Goal: Information Seeking & Learning: Learn about a topic

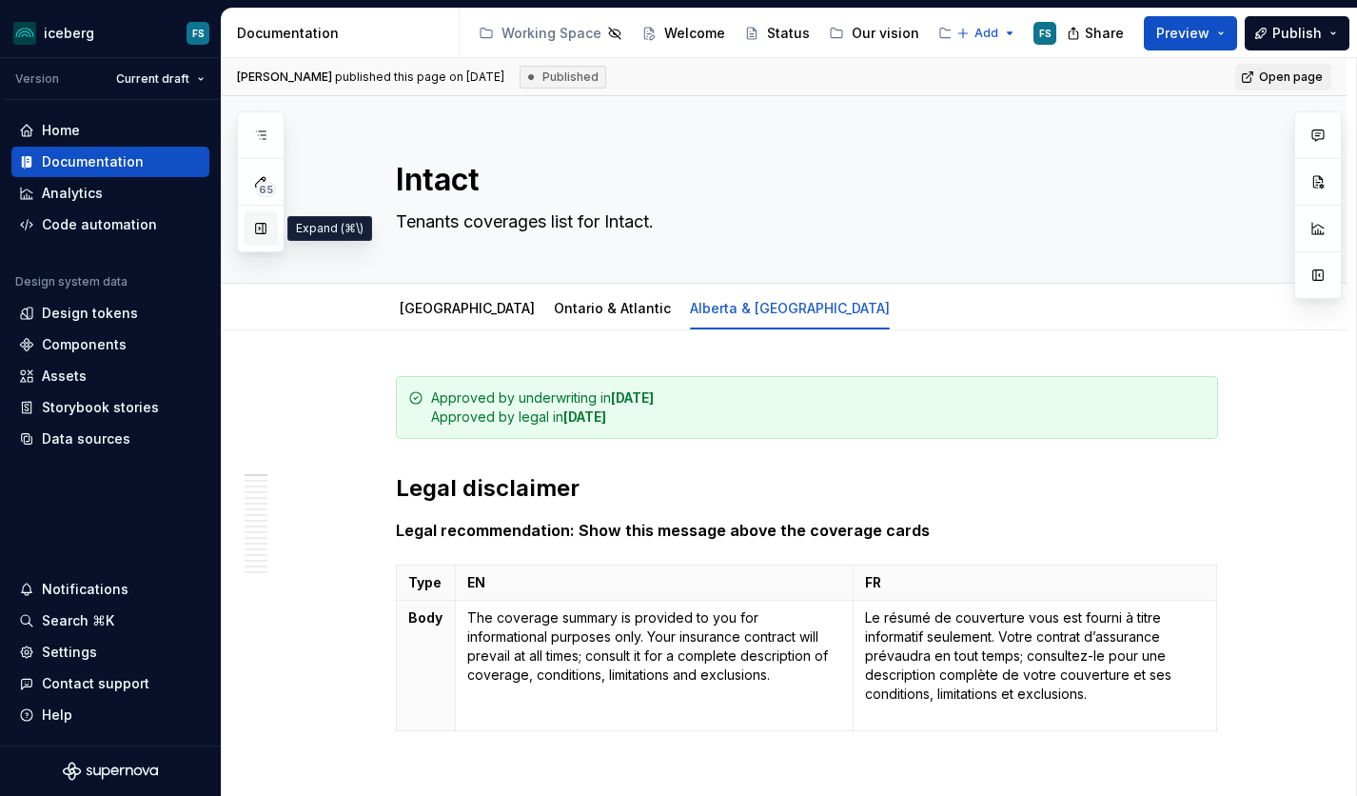
click at [265, 231] on button "button" at bounding box center [261, 228] width 34 height 34
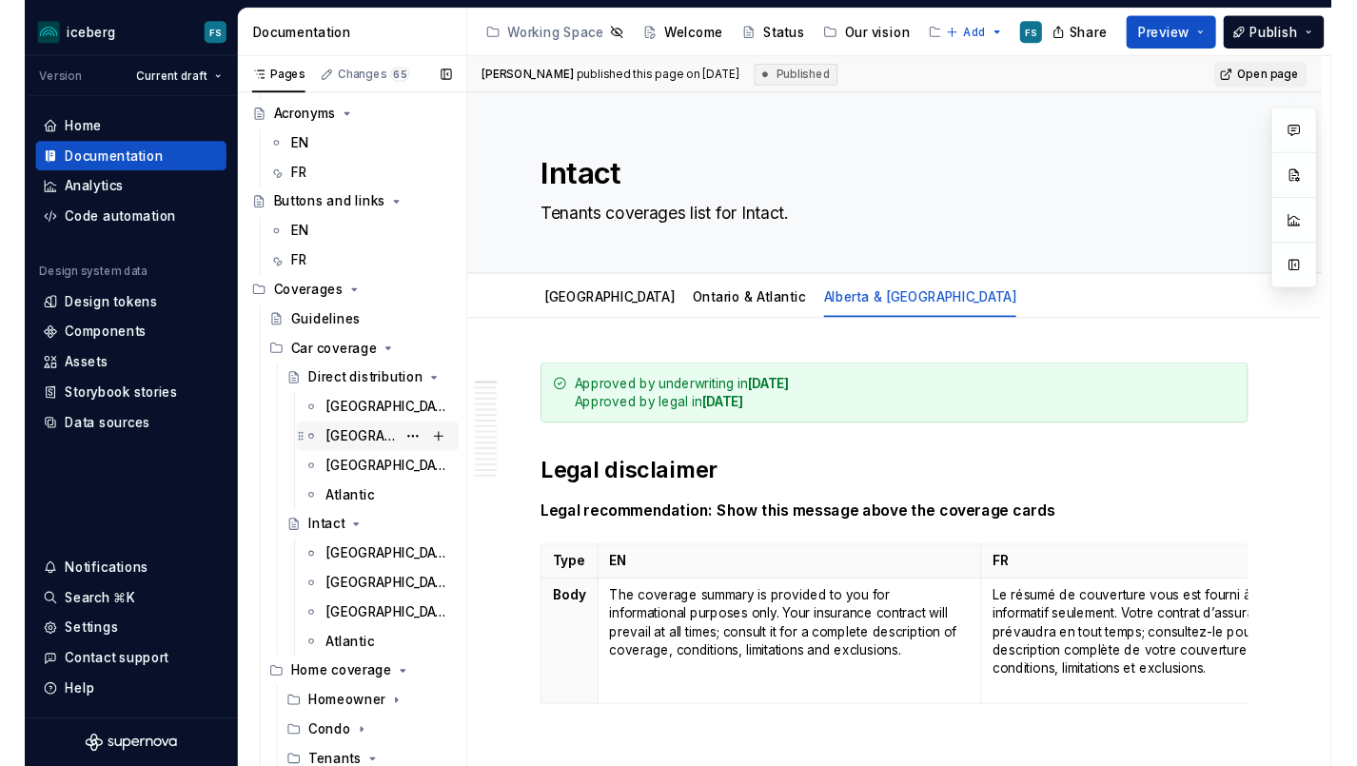
scroll to position [133, 0]
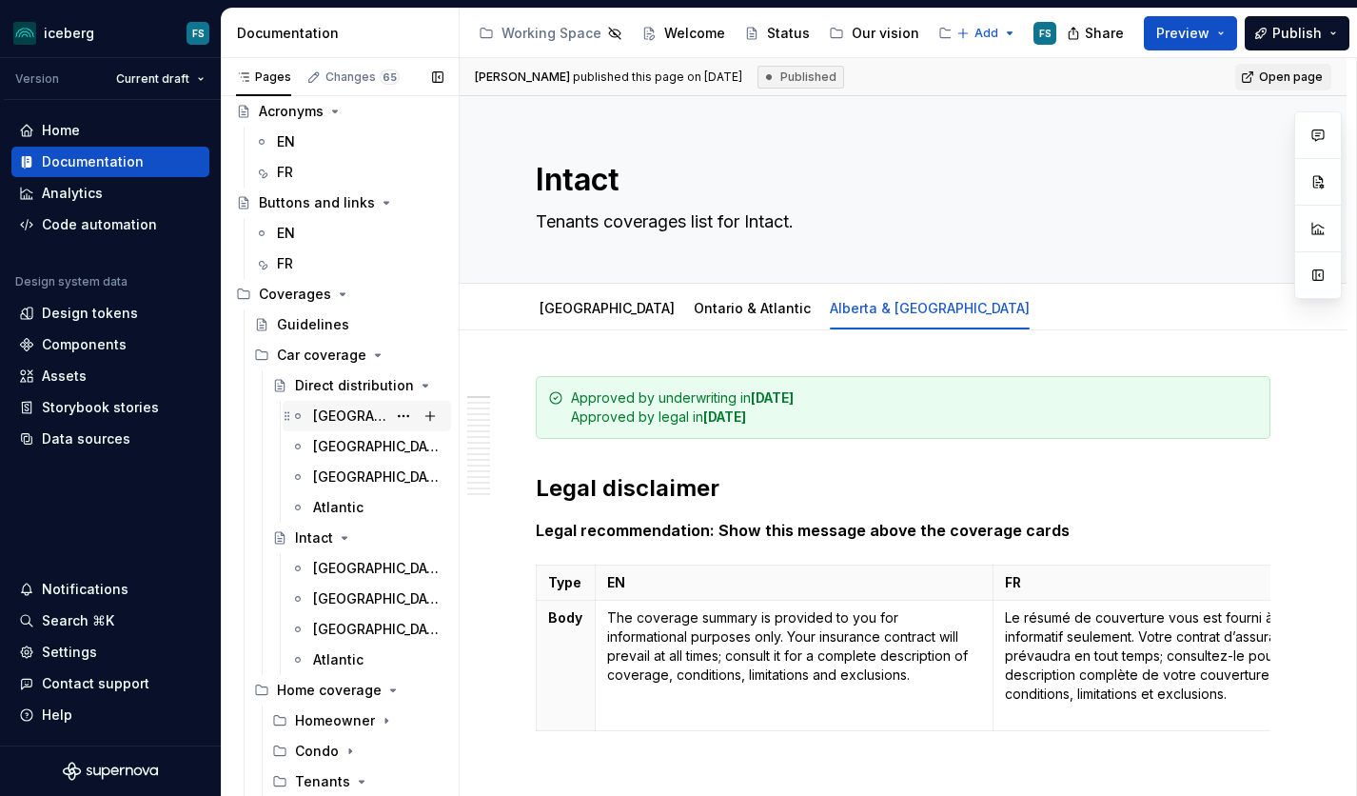
click at [343, 419] on div "[GEOGRAPHIC_DATA]" at bounding box center [349, 415] width 73 height 19
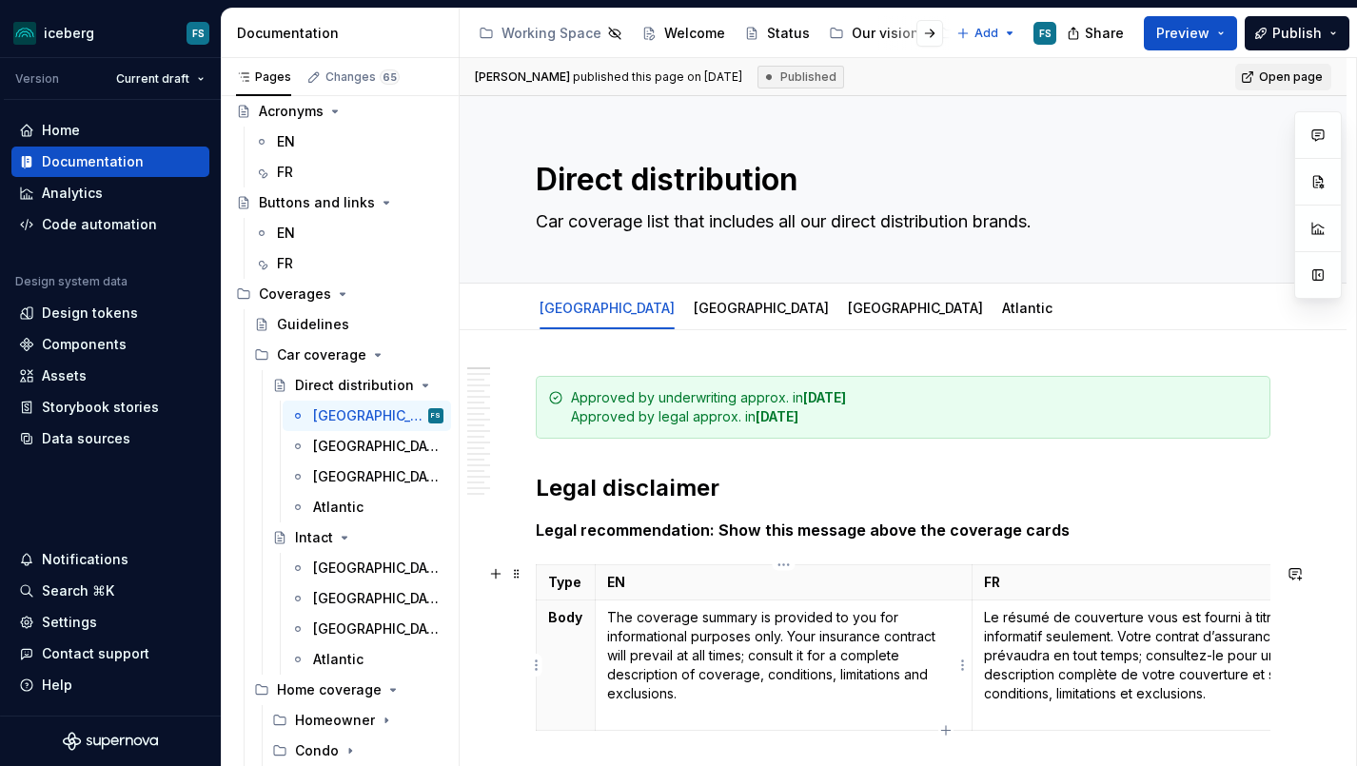
click at [755, 658] on p "The coverage summary is provided to you for informational purposes only. Your i…" at bounding box center [783, 655] width 353 height 95
click at [835, 492] on h2 "Legal disclaimer" at bounding box center [903, 488] width 735 height 30
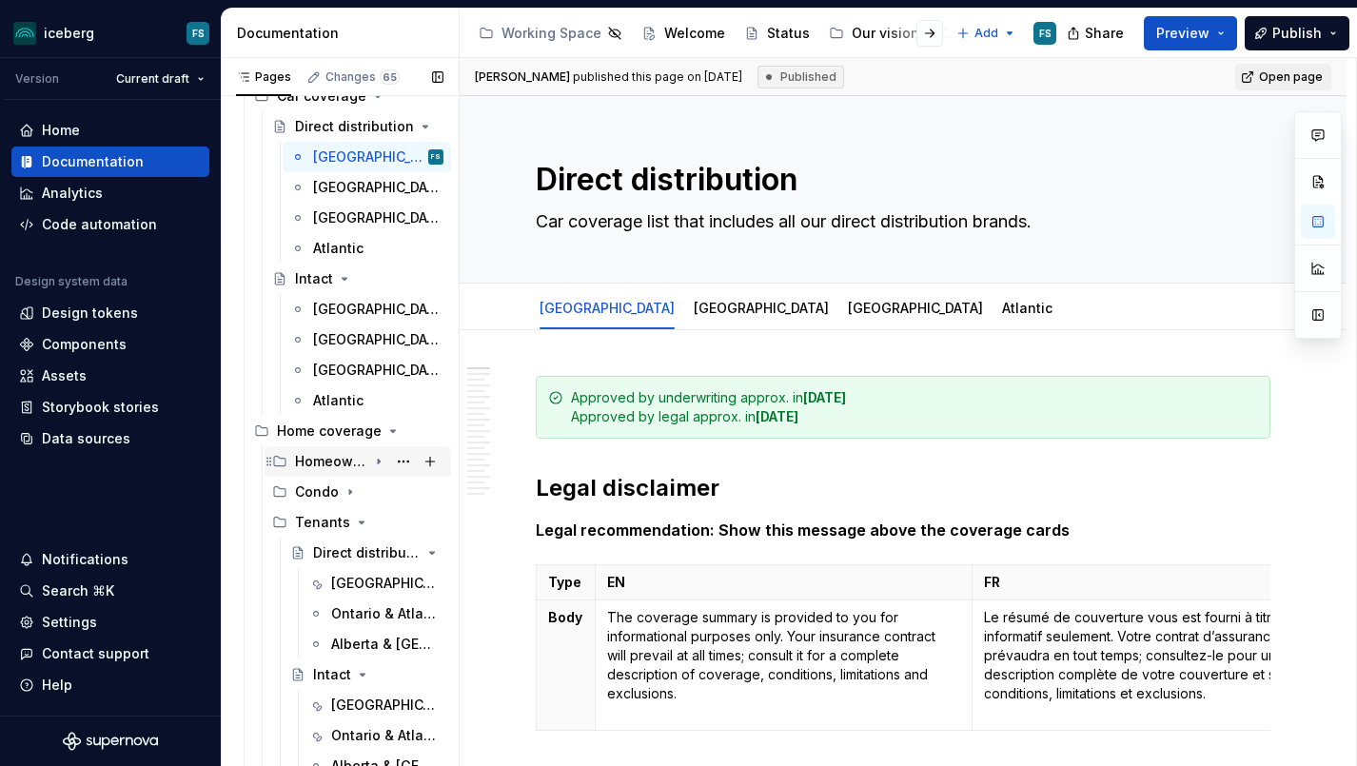
scroll to position [393, 0]
click at [338, 462] on div "Homeowner" at bounding box center [331, 460] width 72 height 19
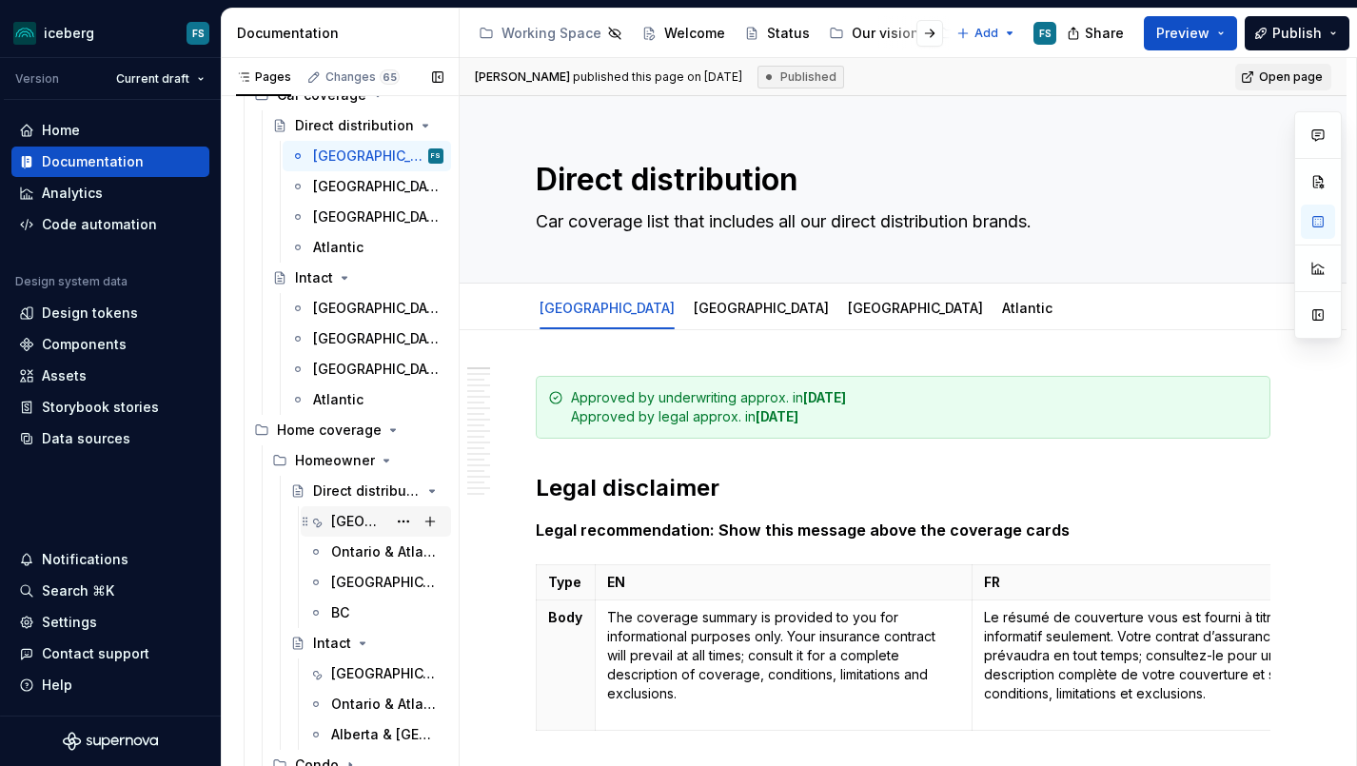
click at [341, 517] on div "[GEOGRAPHIC_DATA]" at bounding box center [358, 521] width 55 height 19
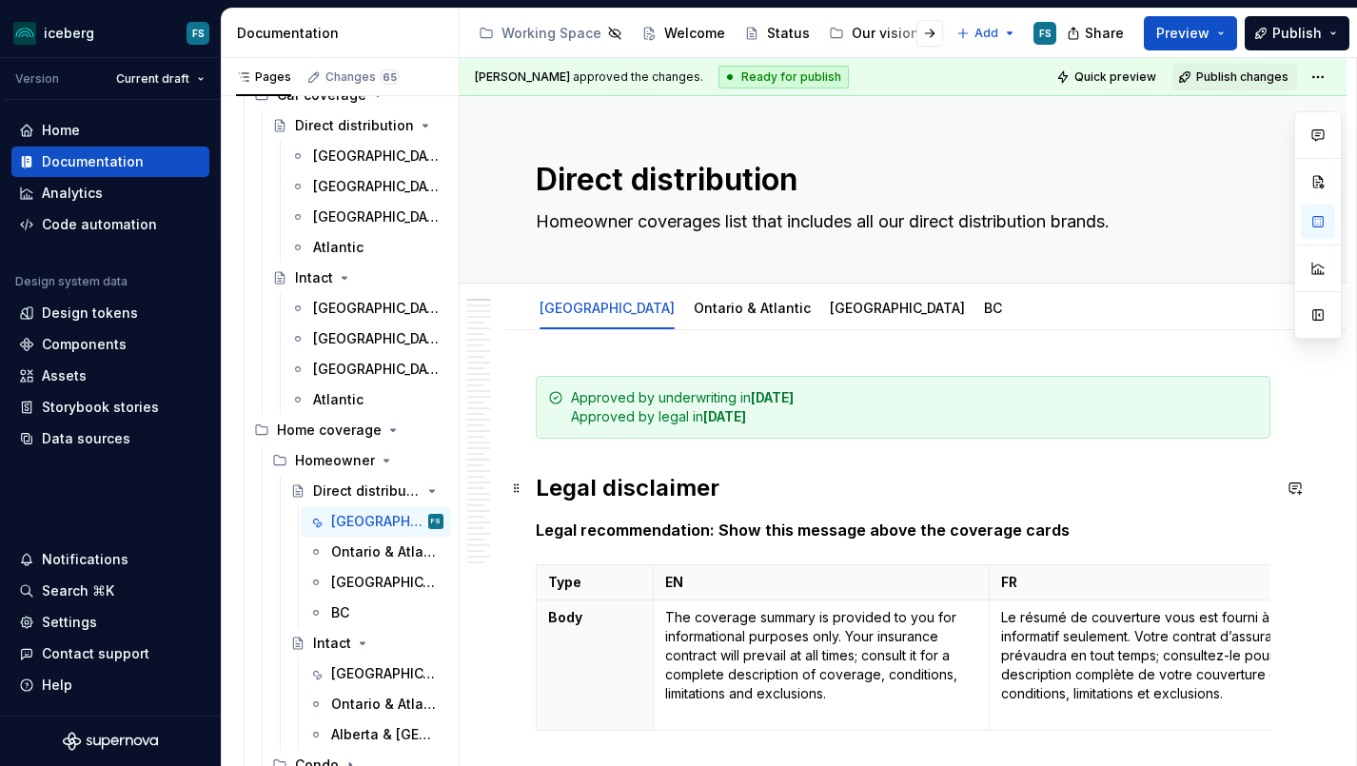
click at [796, 476] on h2 "Legal disclaimer" at bounding box center [903, 488] width 735 height 30
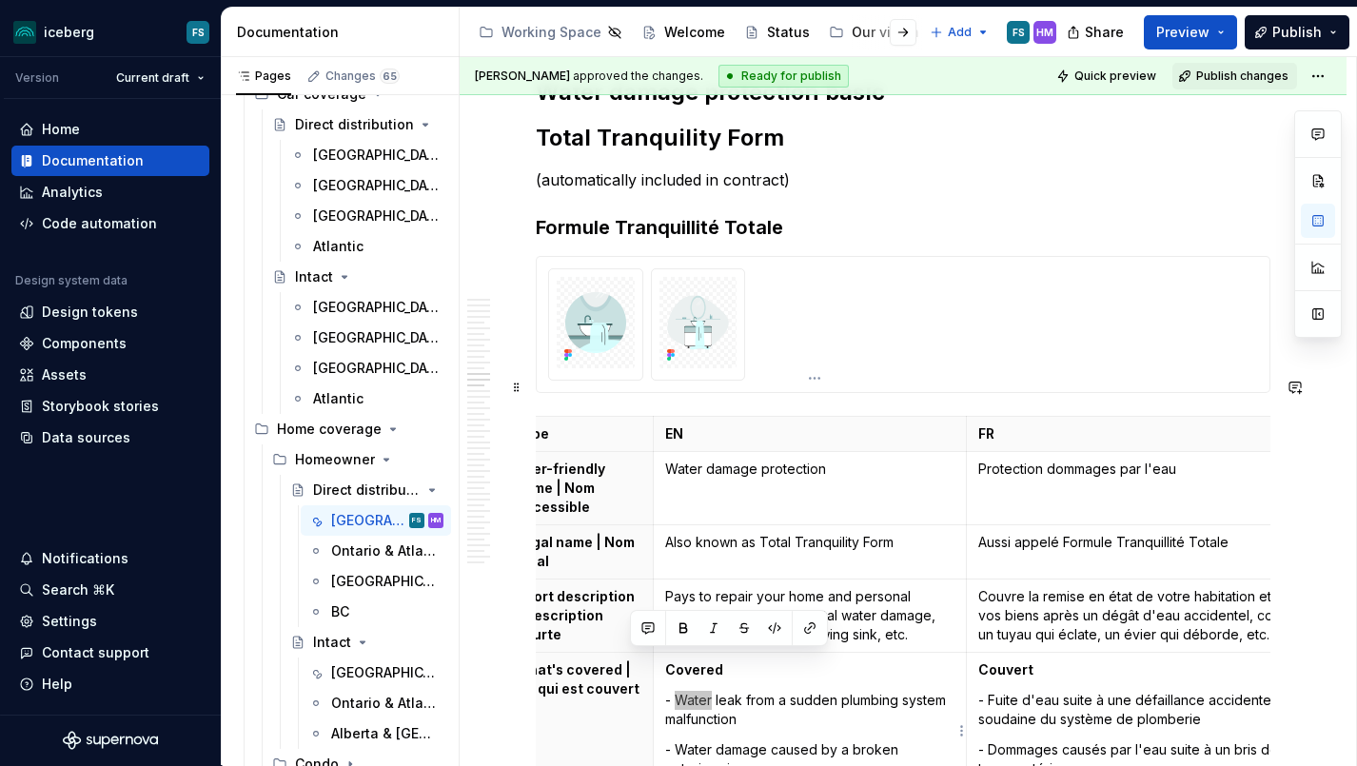
scroll to position [0, 28]
click at [836, 691] on p "- Water leak from a sudden plumbing system malfunction" at bounding box center [814, 710] width 289 height 38
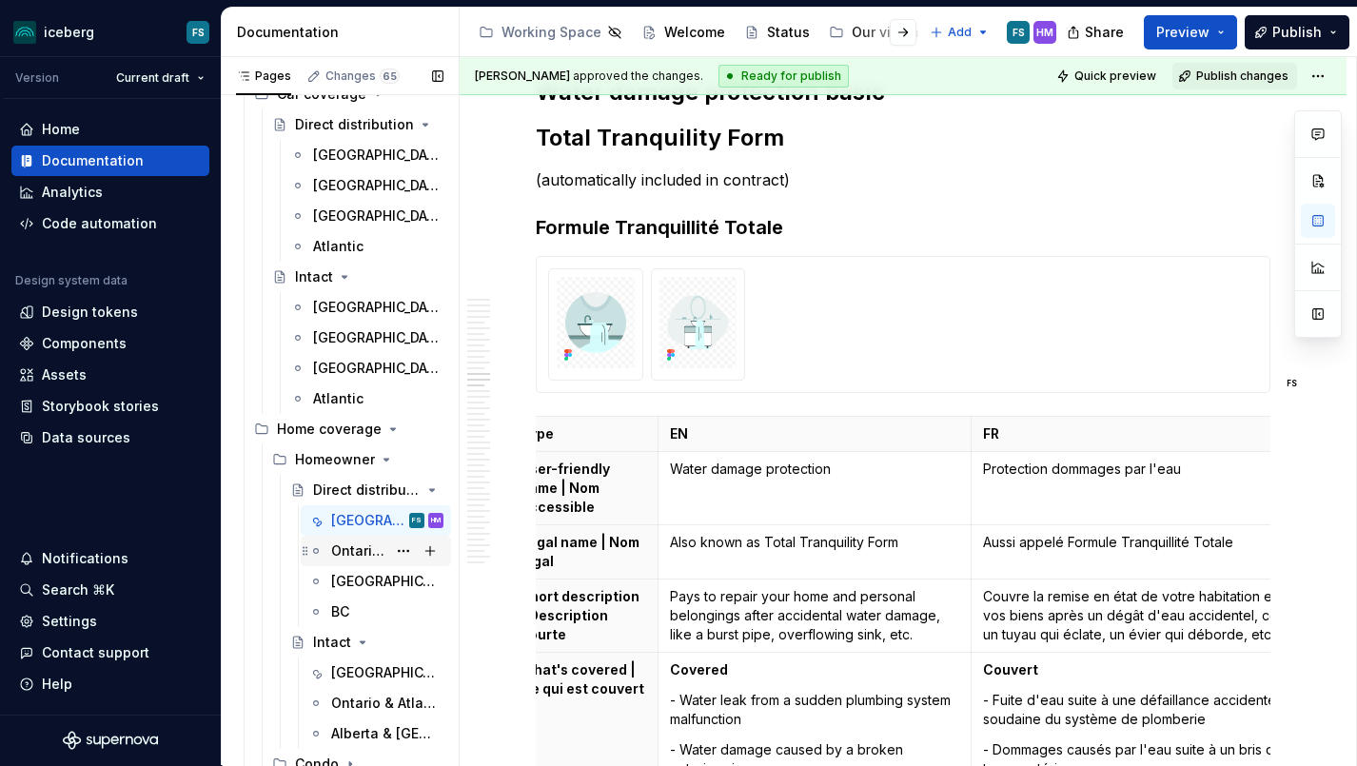
click at [375, 550] on div "Ontario & Atlantic" at bounding box center [358, 550] width 55 height 19
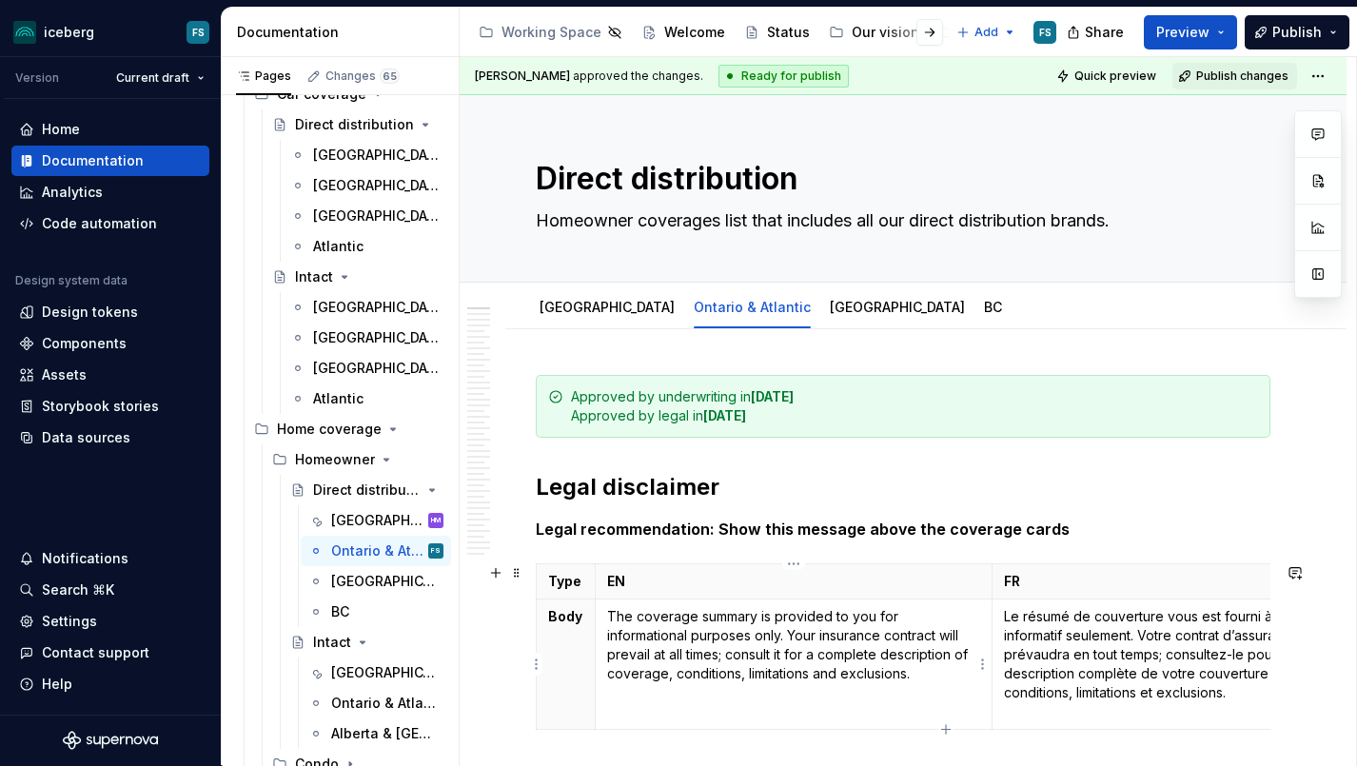
click at [731, 623] on p "The coverage summary is provided to you for informational purposes only. Your i…" at bounding box center [793, 645] width 373 height 76
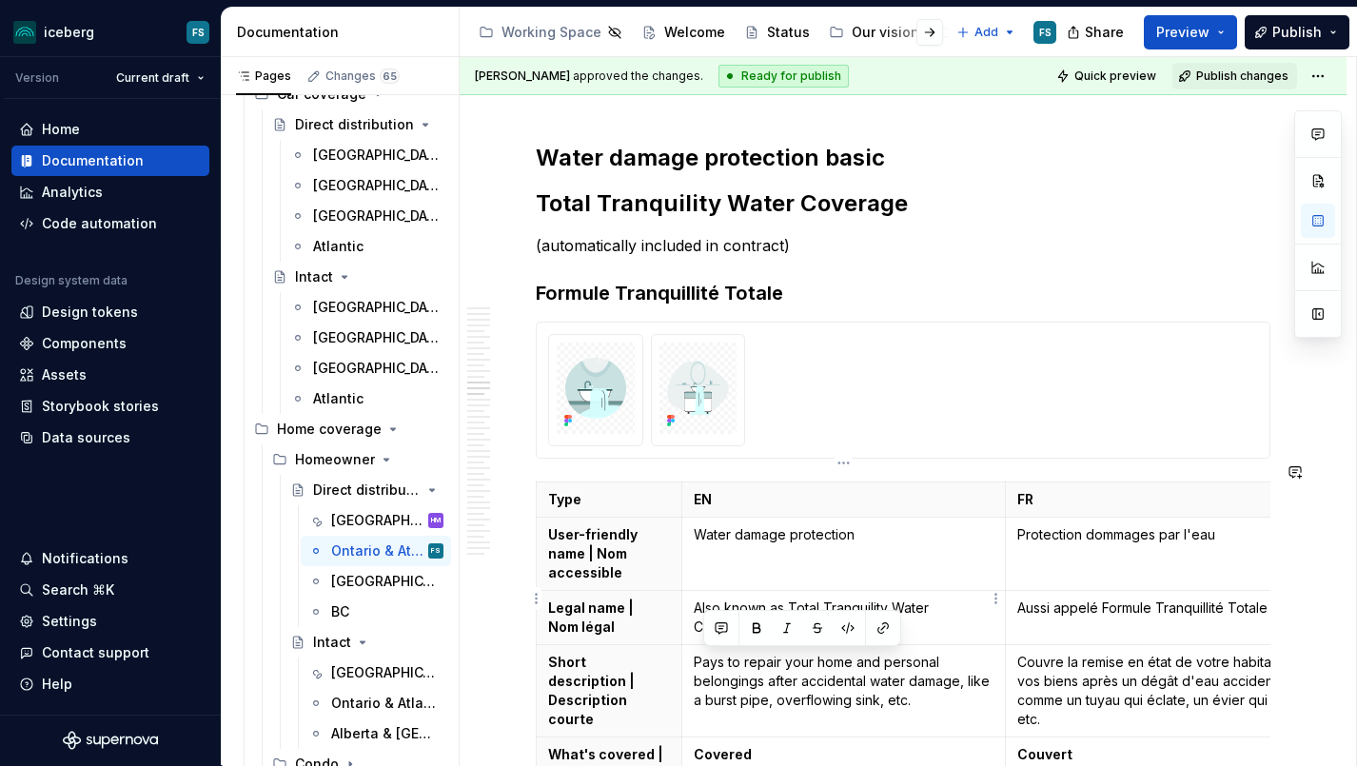
scroll to position [7343, 0]
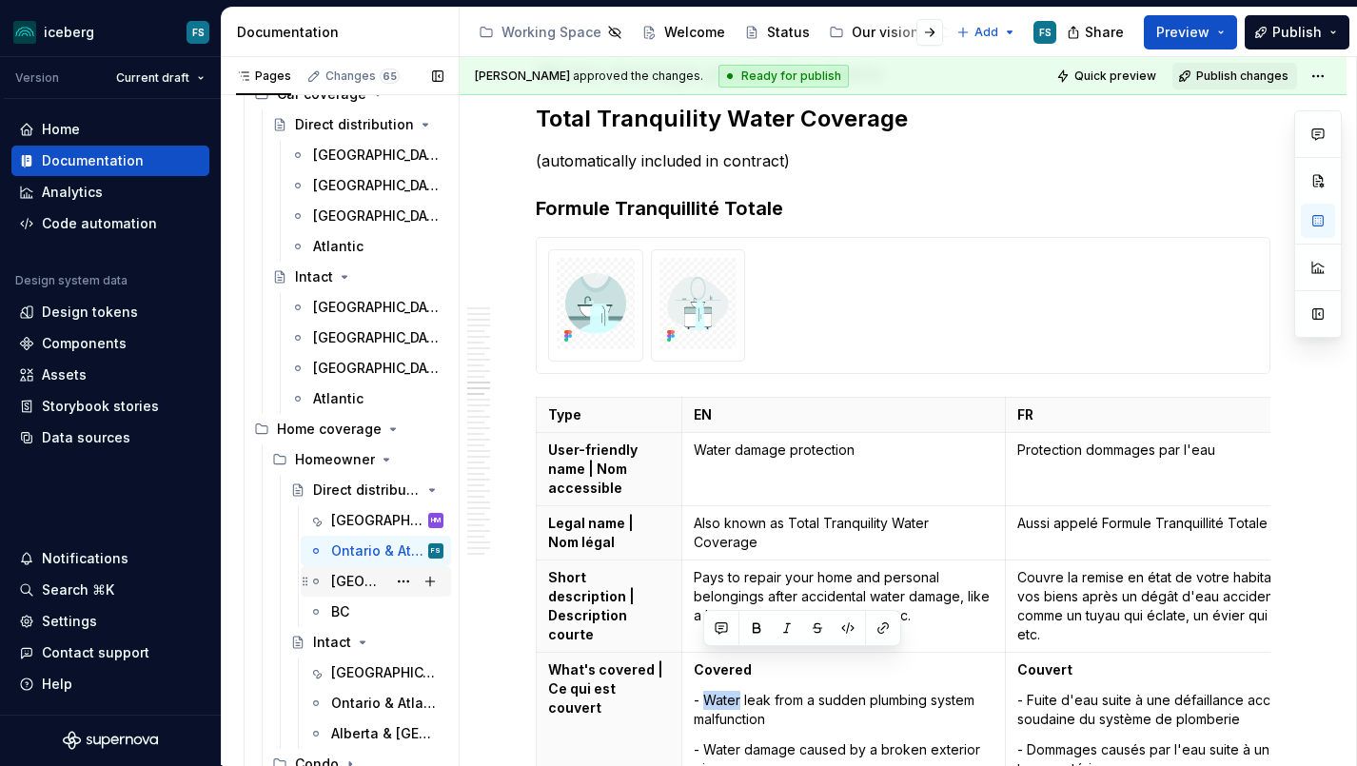
click at [366, 586] on div "[GEOGRAPHIC_DATA]" at bounding box center [358, 581] width 55 height 19
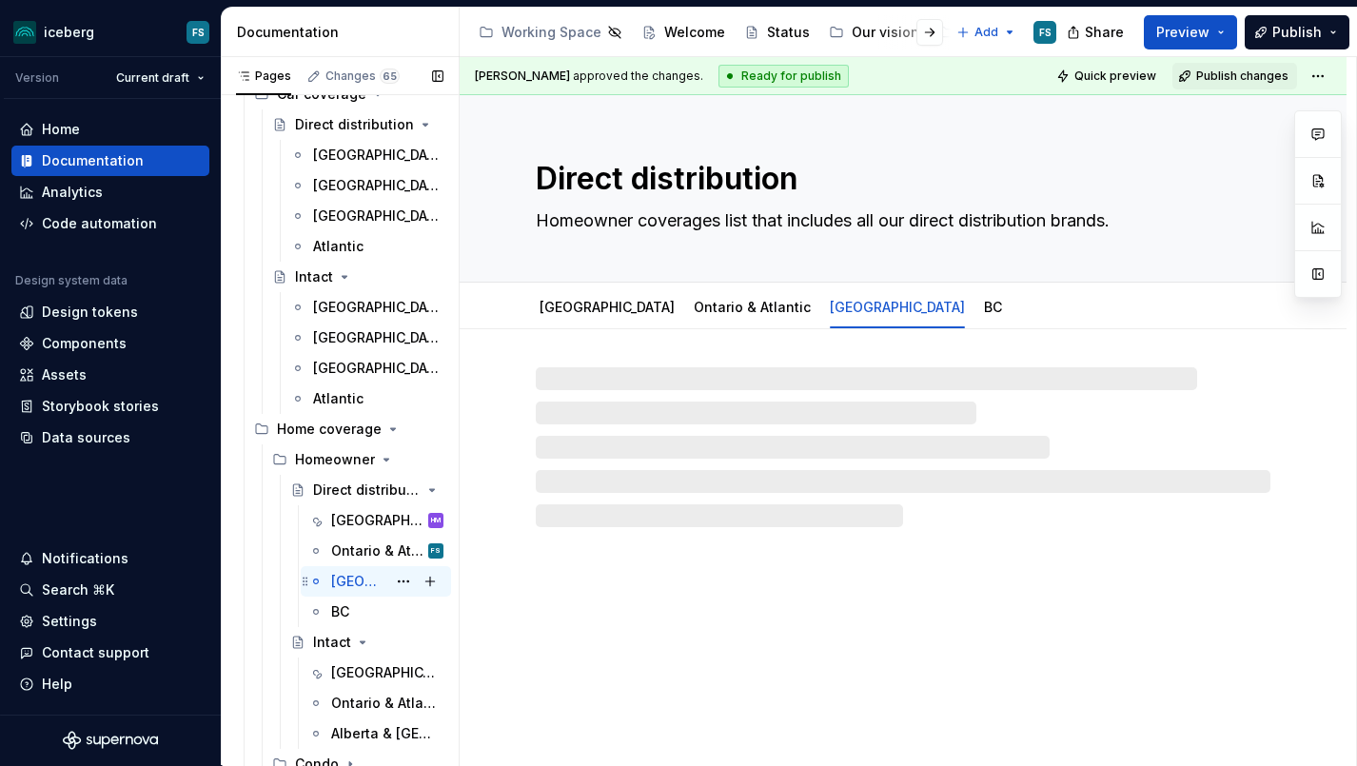
click at [360, 582] on div "[GEOGRAPHIC_DATA]" at bounding box center [358, 581] width 55 height 19
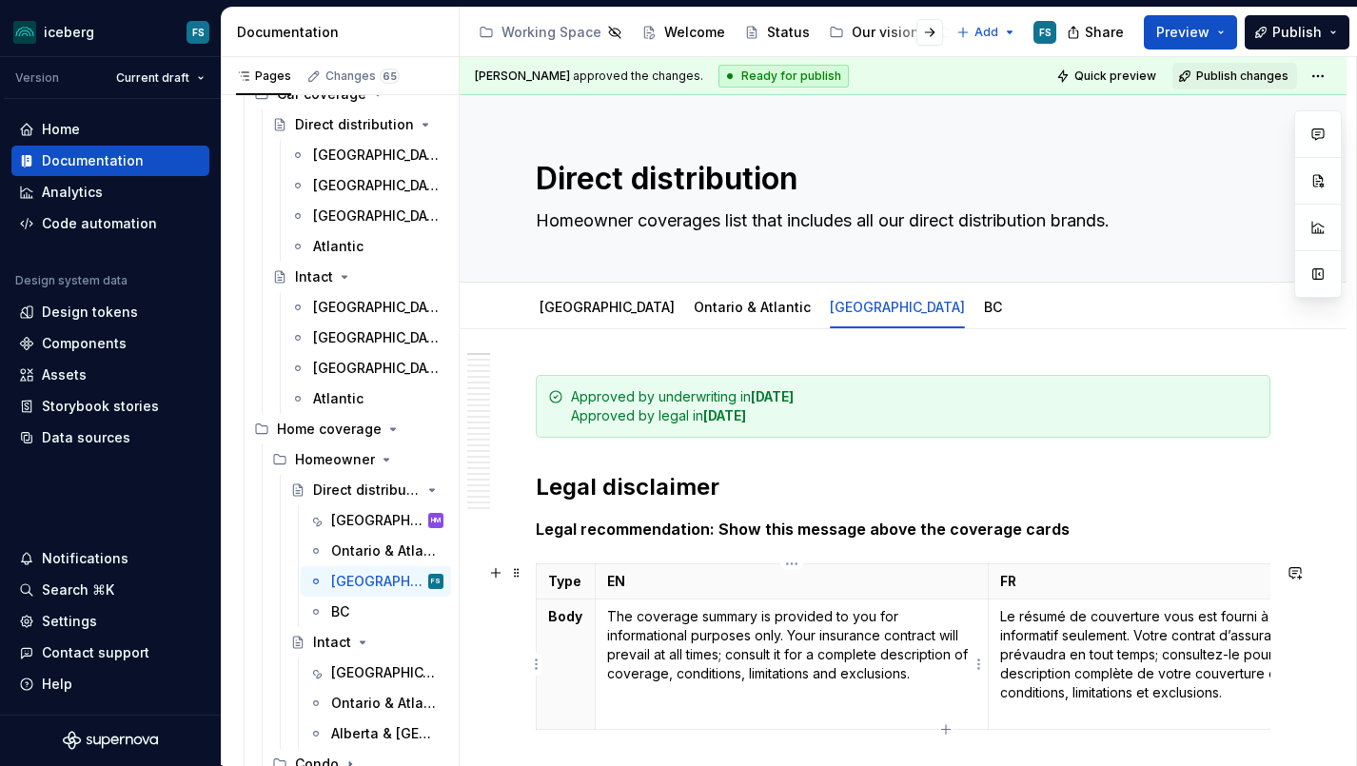
click at [832, 603] on td "The coverage summary is provided to you for informational purposes only. Your i…" at bounding box center [792, 665] width 393 height 130
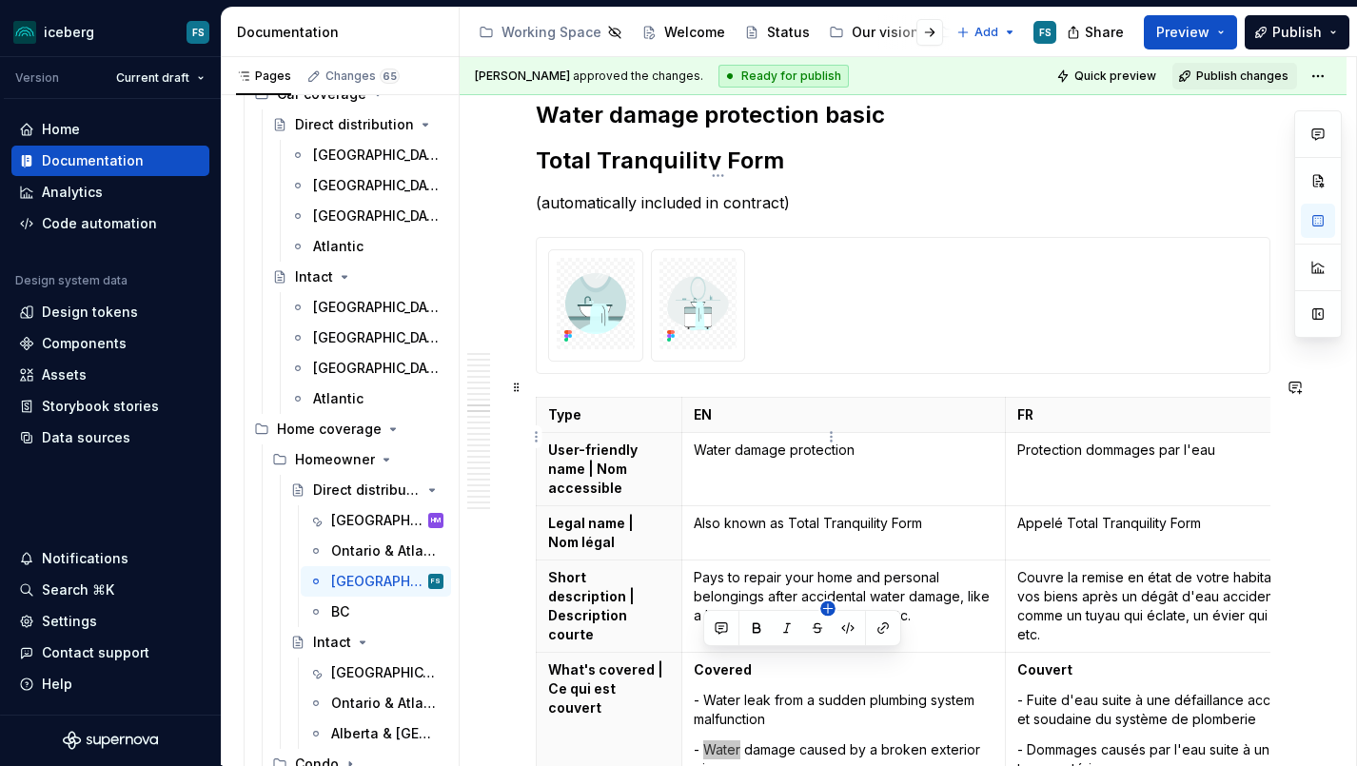
scroll to position [7650, 0]
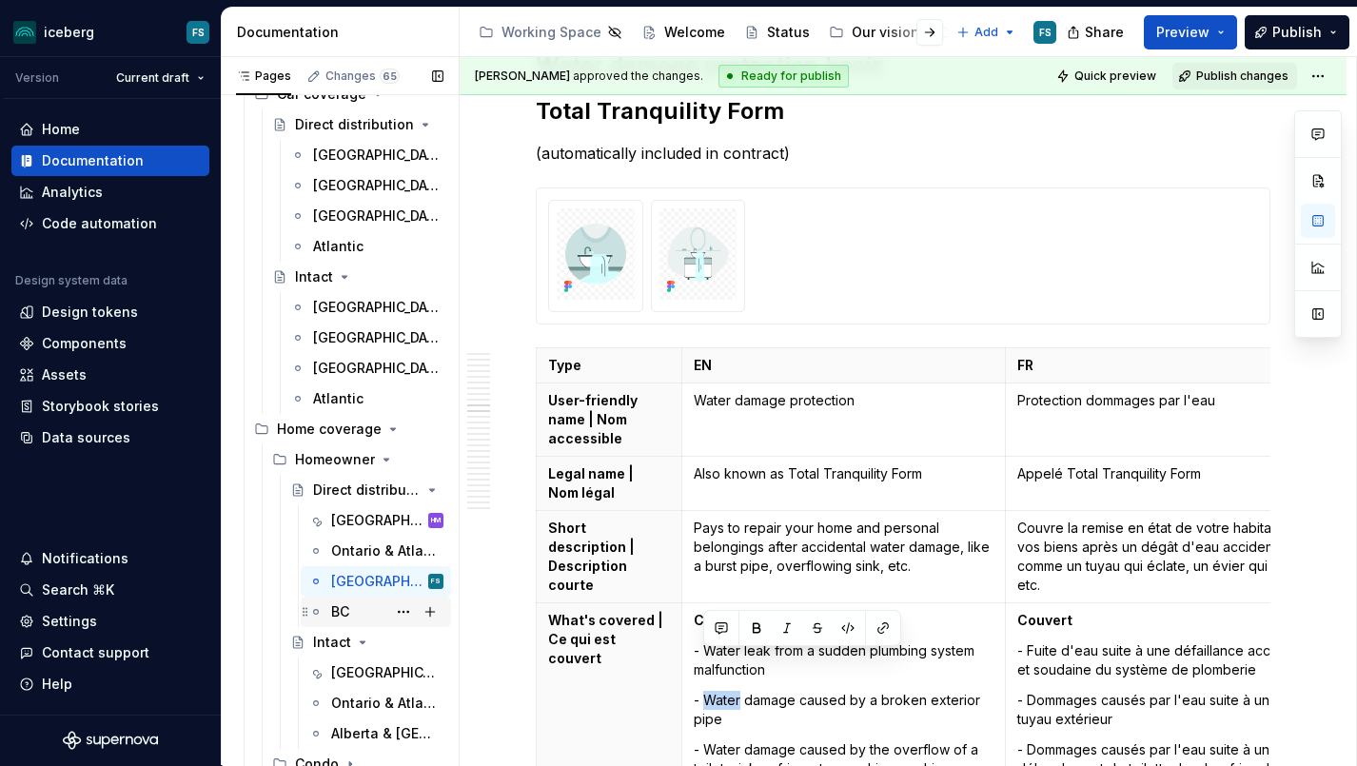
click at [336, 612] on div "BC" at bounding box center [340, 611] width 18 height 19
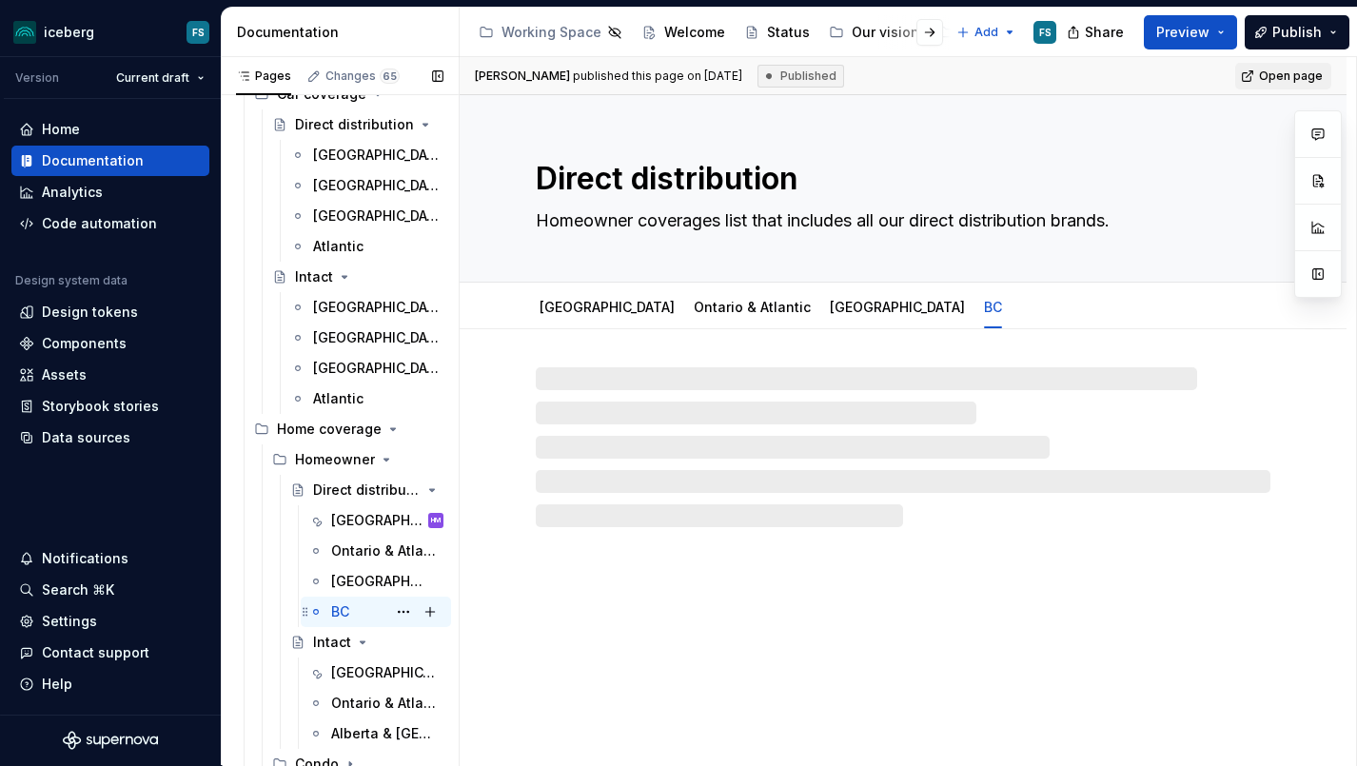
click at [336, 612] on div "BC" at bounding box center [340, 611] width 18 height 19
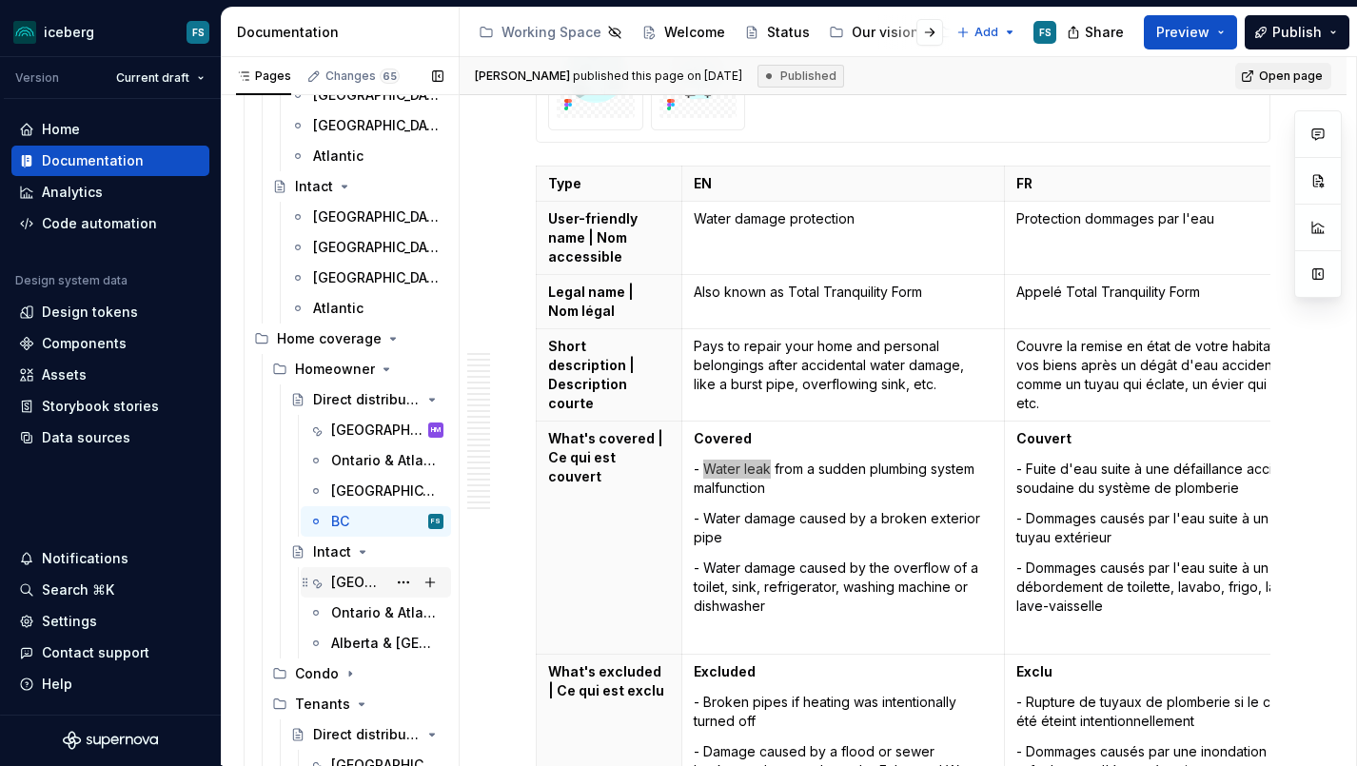
scroll to position [485, 0]
click at [364, 580] on div "[GEOGRAPHIC_DATA]" at bounding box center [358, 580] width 55 height 19
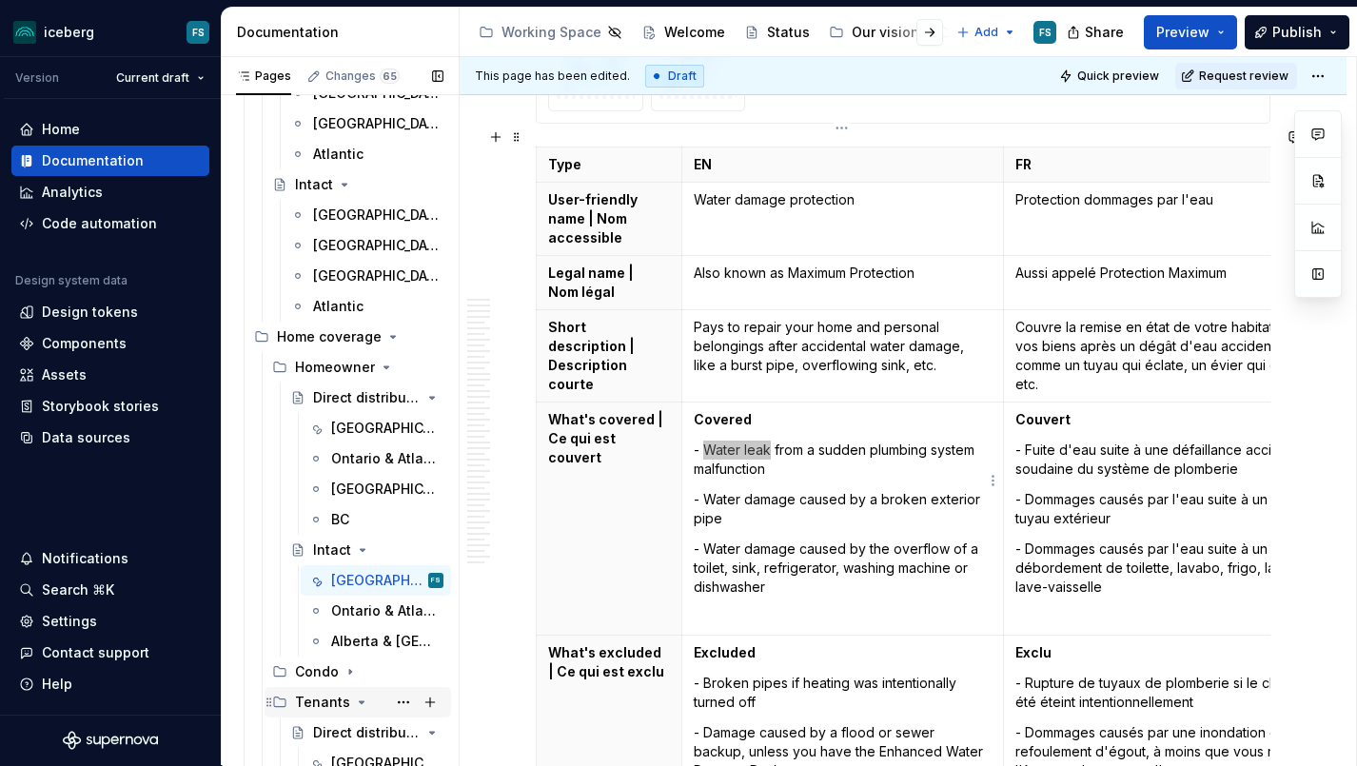
scroll to position [0, 1]
click at [381, 608] on div "Ontario & Atlantic" at bounding box center [358, 610] width 55 height 19
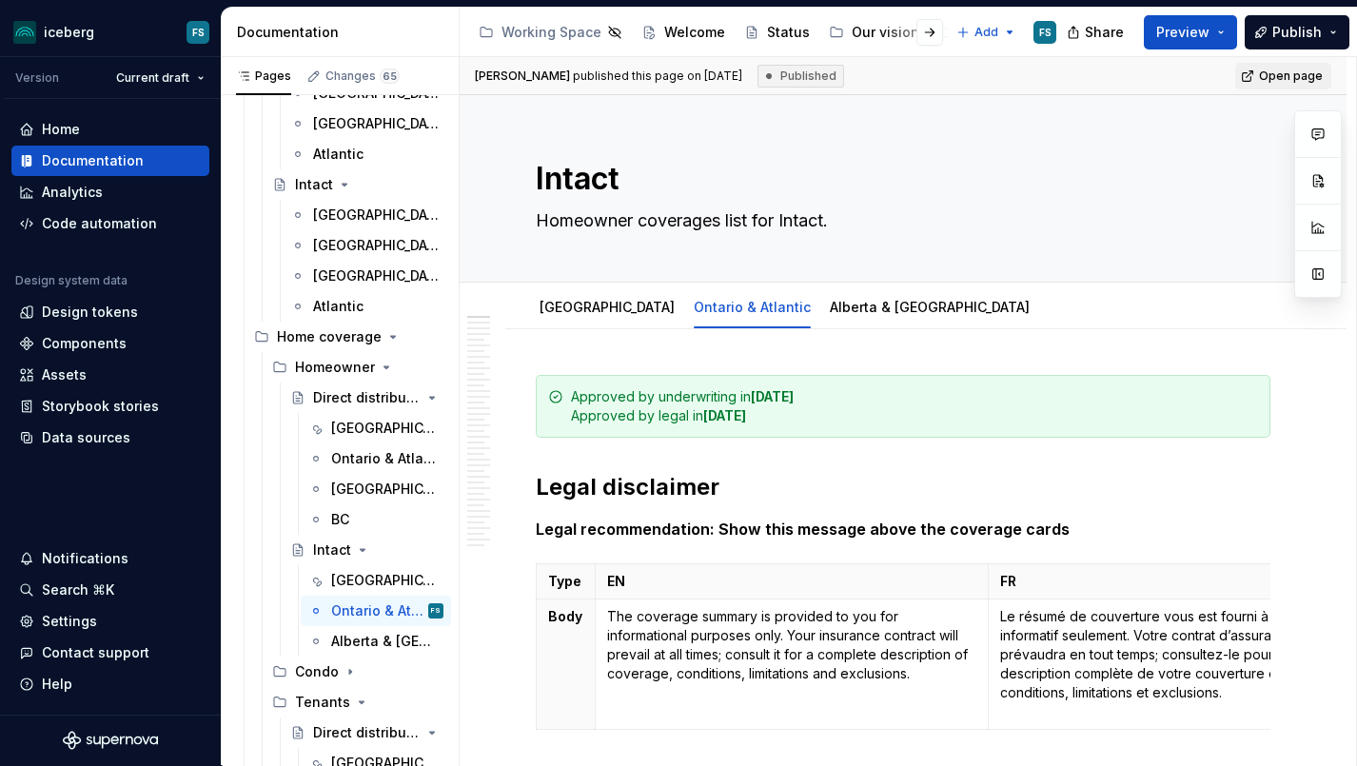
scroll to position [7505, 0]
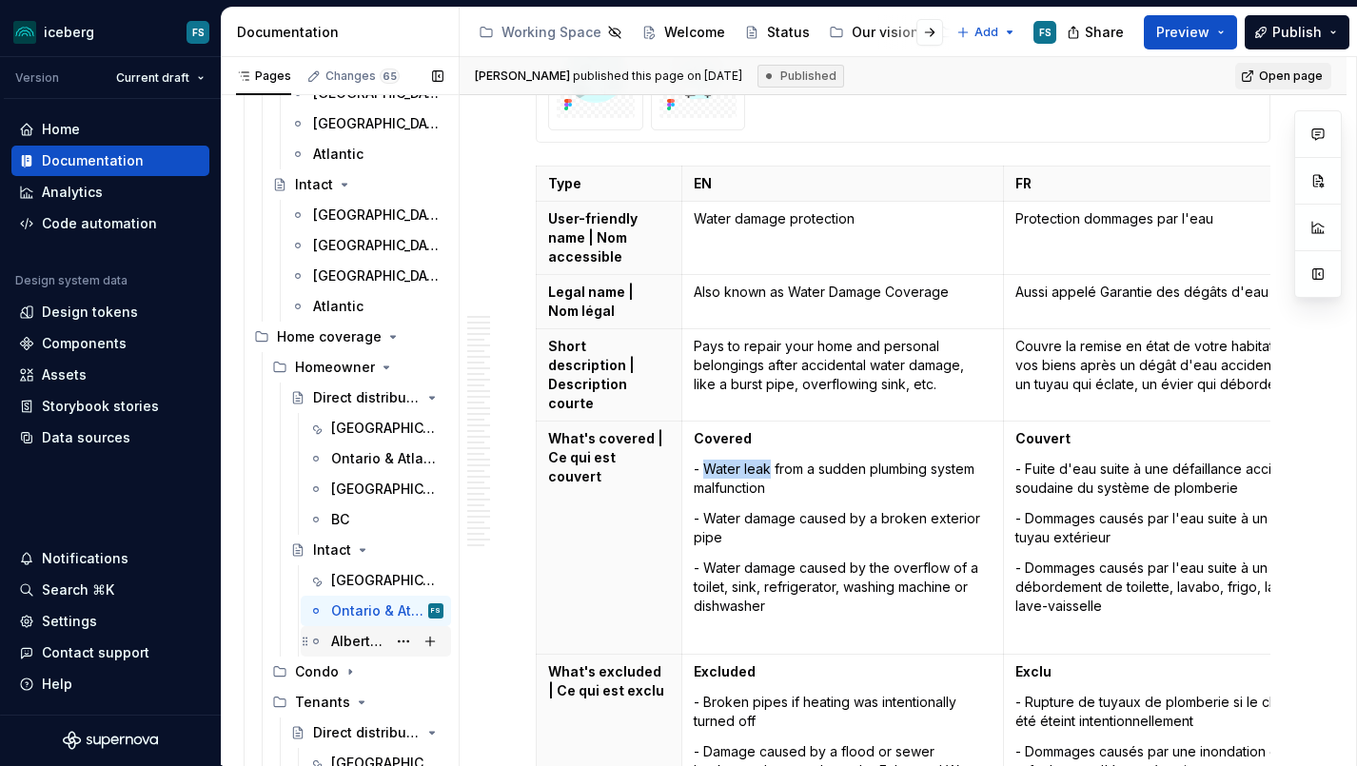
click at [346, 636] on div "Alberta & [GEOGRAPHIC_DATA]" at bounding box center [358, 641] width 55 height 19
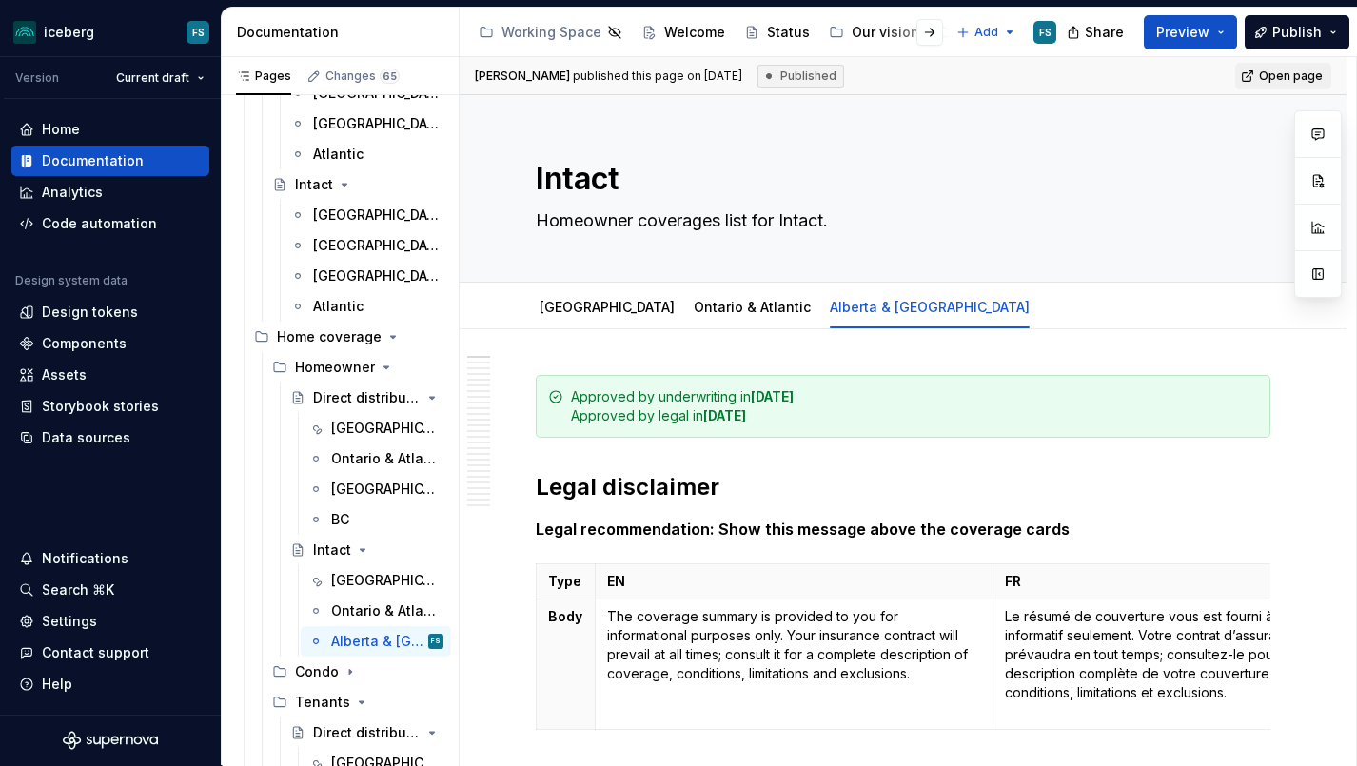
scroll to position [7801, 0]
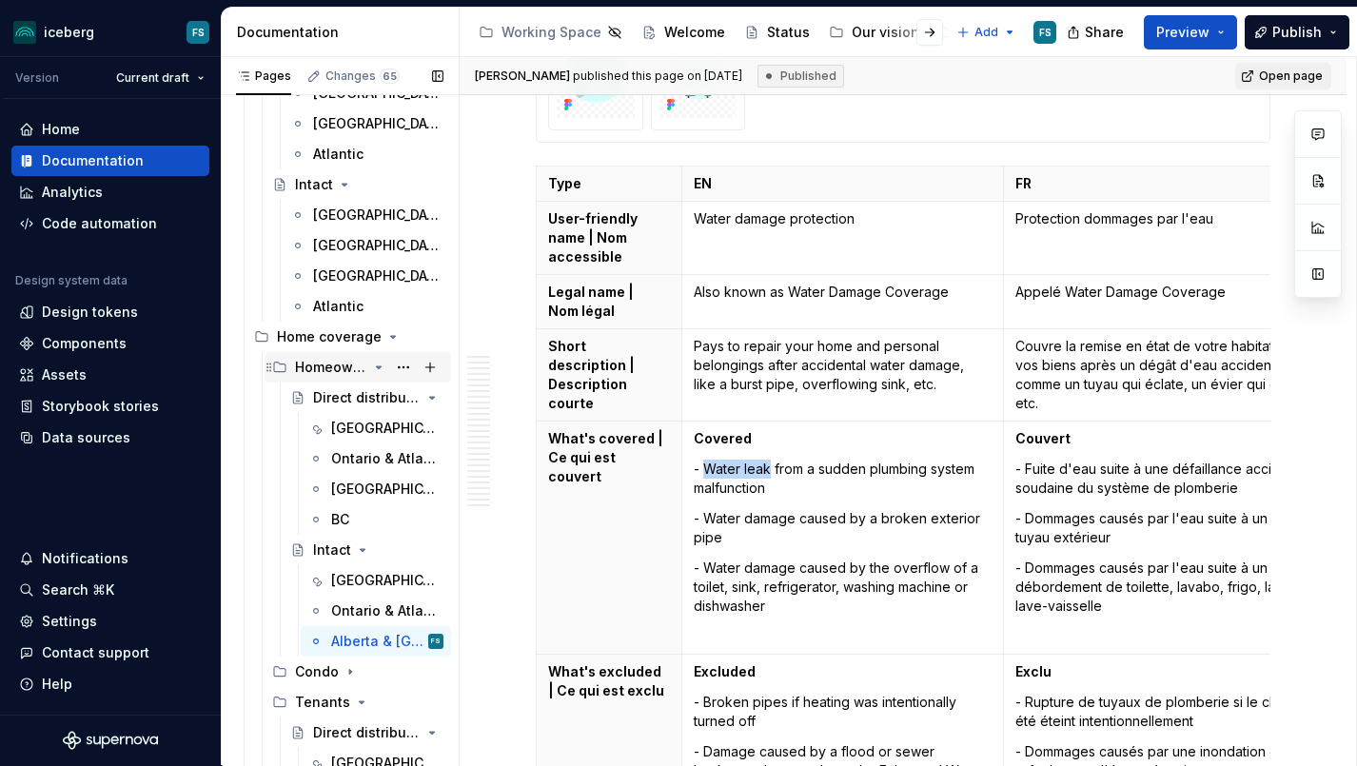
click at [382, 368] on icon "Page tree" at bounding box center [378, 367] width 15 height 15
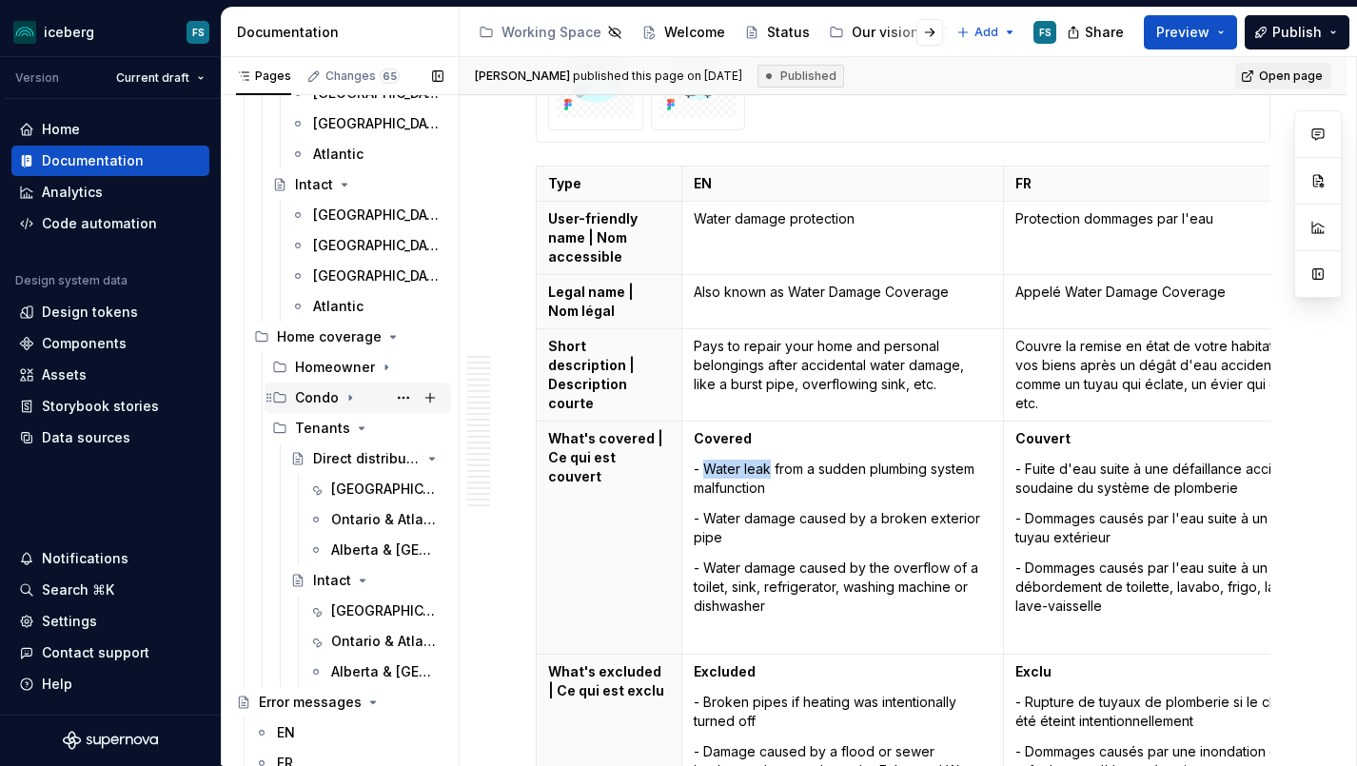
click at [326, 400] on div "Condo" at bounding box center [317, 397] width 44 height 19
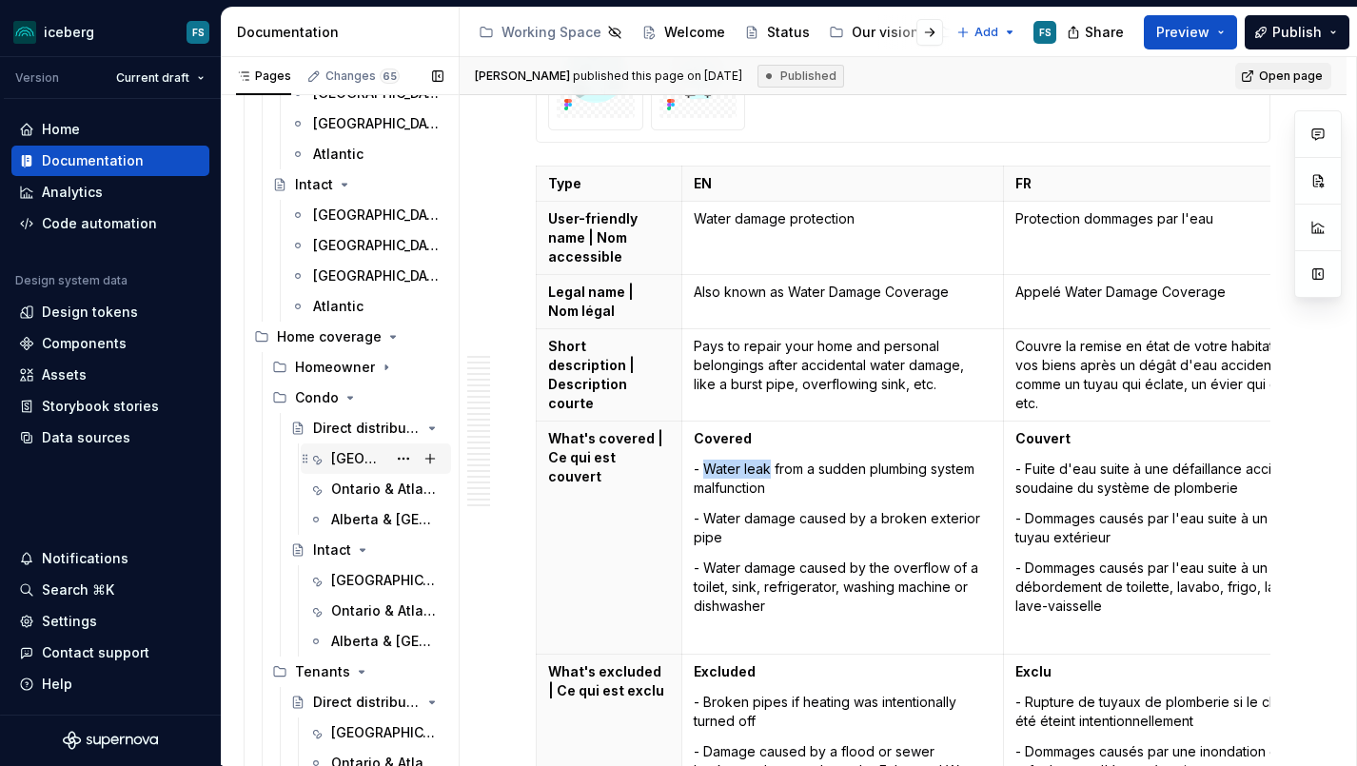
click at [347, 462] on div "[GEOGRAPHIC_DATA]" at bounding box center [358, 458] width 55 height 19
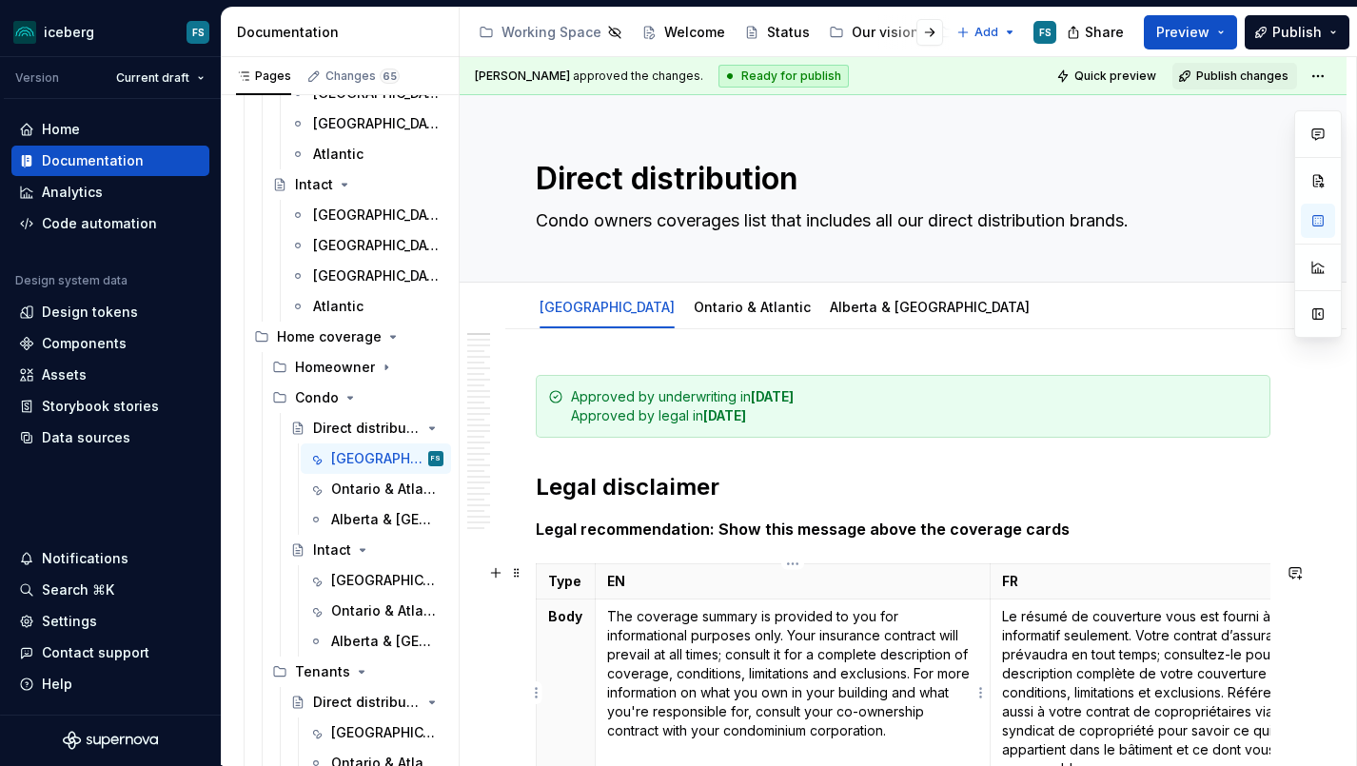
click at [748, 601] on td "The coverage summary is provided to you for informational purposes only. Your i…" at bounding box center [793, 693] width 395 height 187
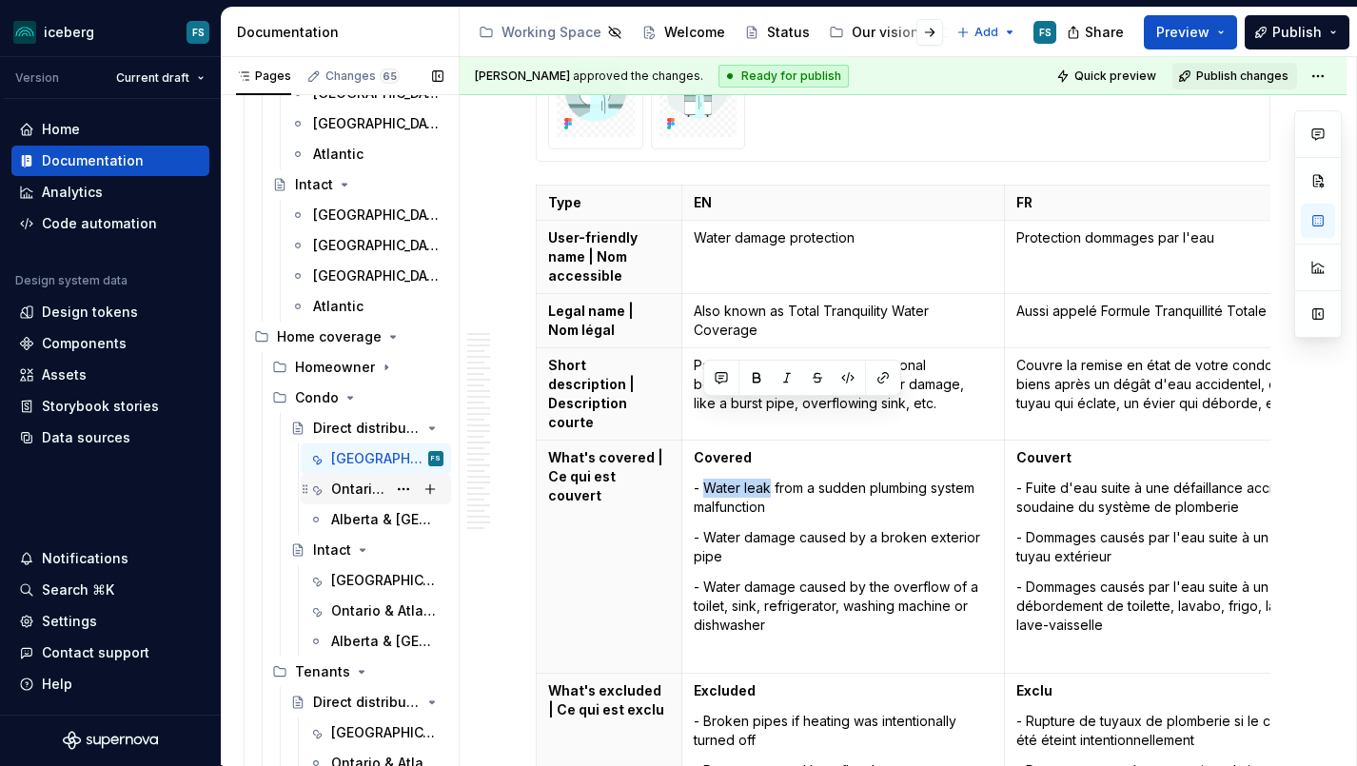
click at [371, 489] on div "Ontario & Atlantic" at bounding box center [358, 489] width 55 height 19
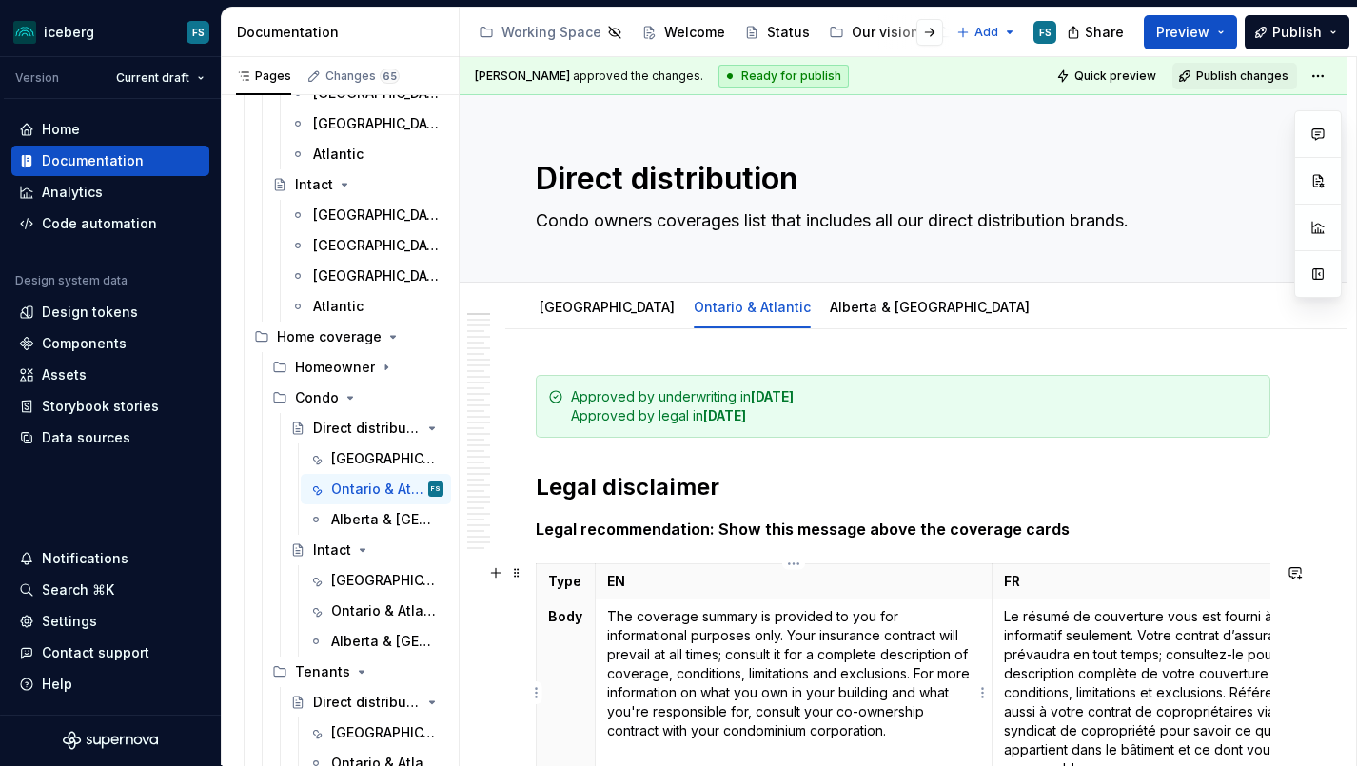
click at [767, 627] on p "The coverage summary is provided to you for informational purposes only. Your i…" at bounding box center [793, 673] width 373 height 133
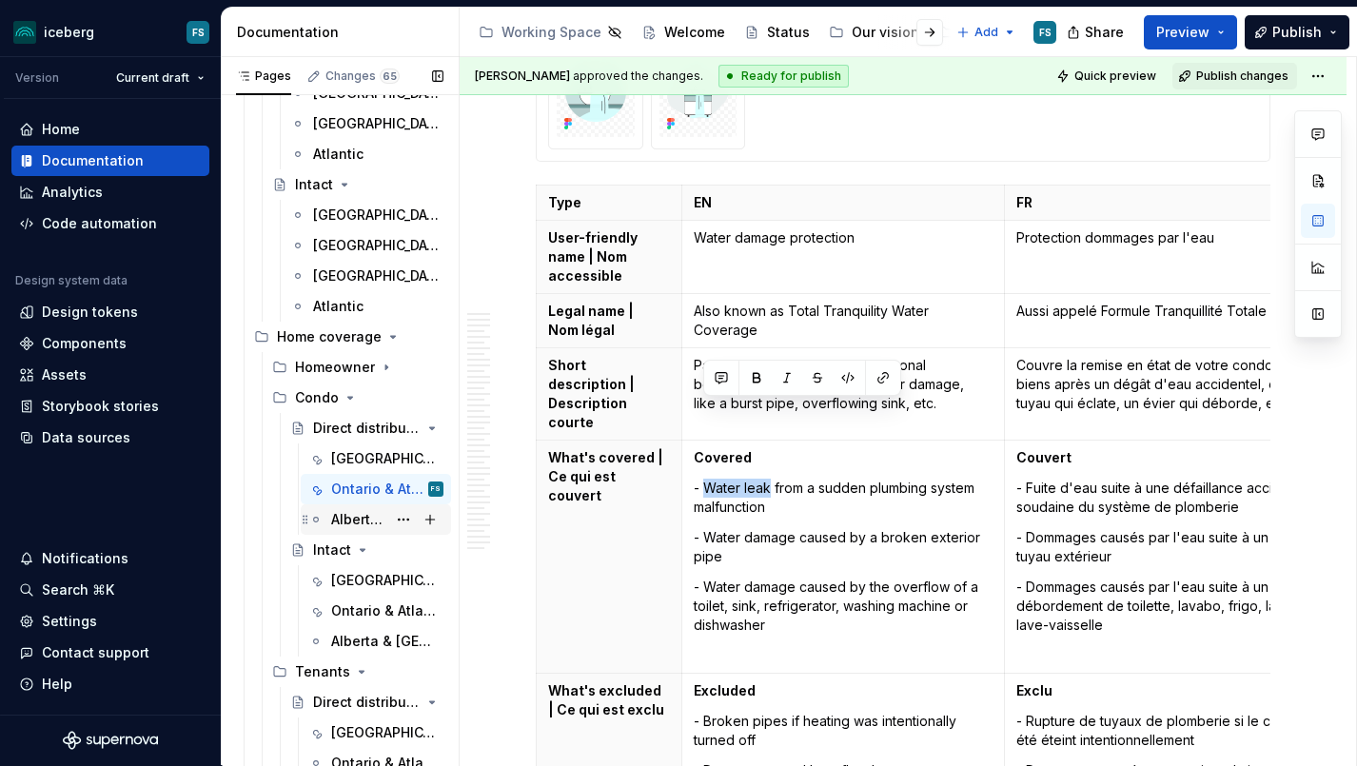
click at [369, 516] on div "Alberta & [GEOGRAPHIC_DATA]" at bounding box center [358, 519] width 55 height 19
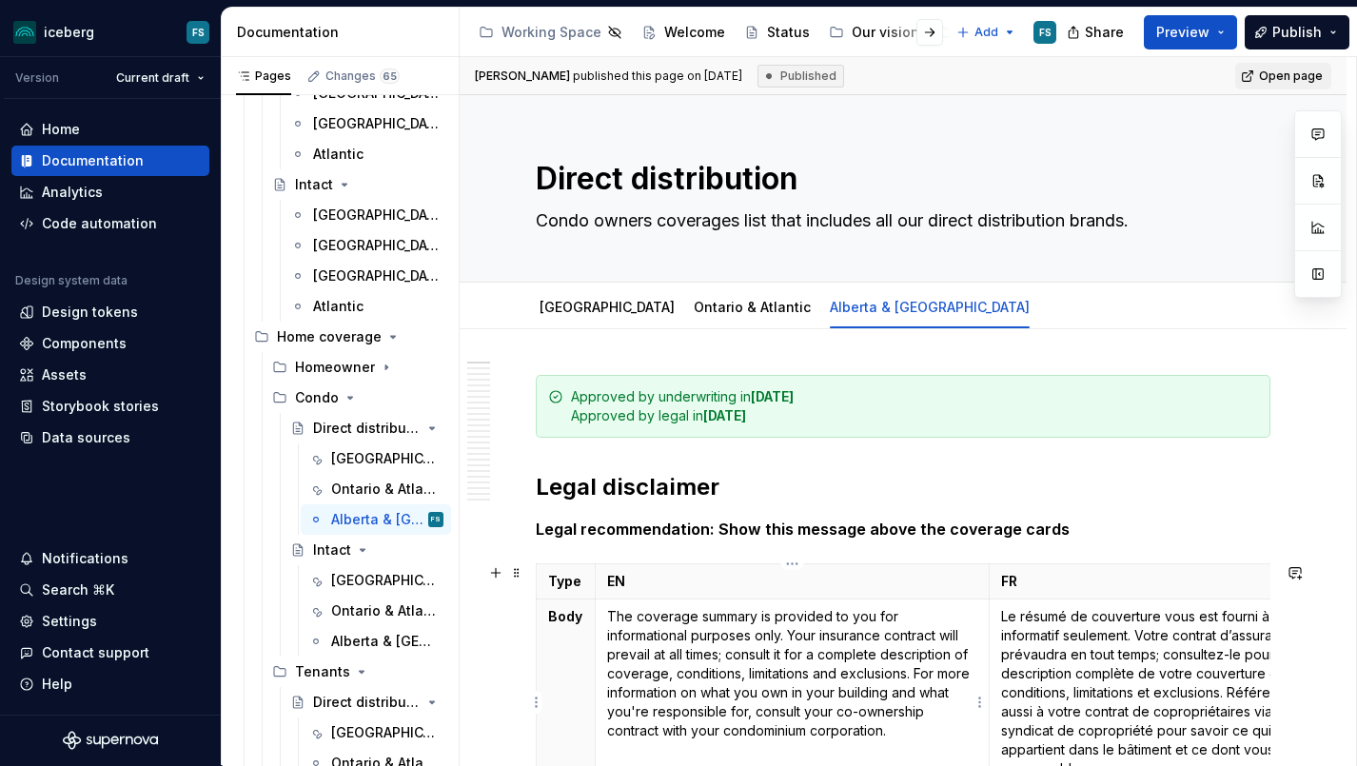
click at [753, 631] on p "The coverage summary is provided to you for informational purposes only. Your i…" at bounding box center [792, 673] width 370 height 133
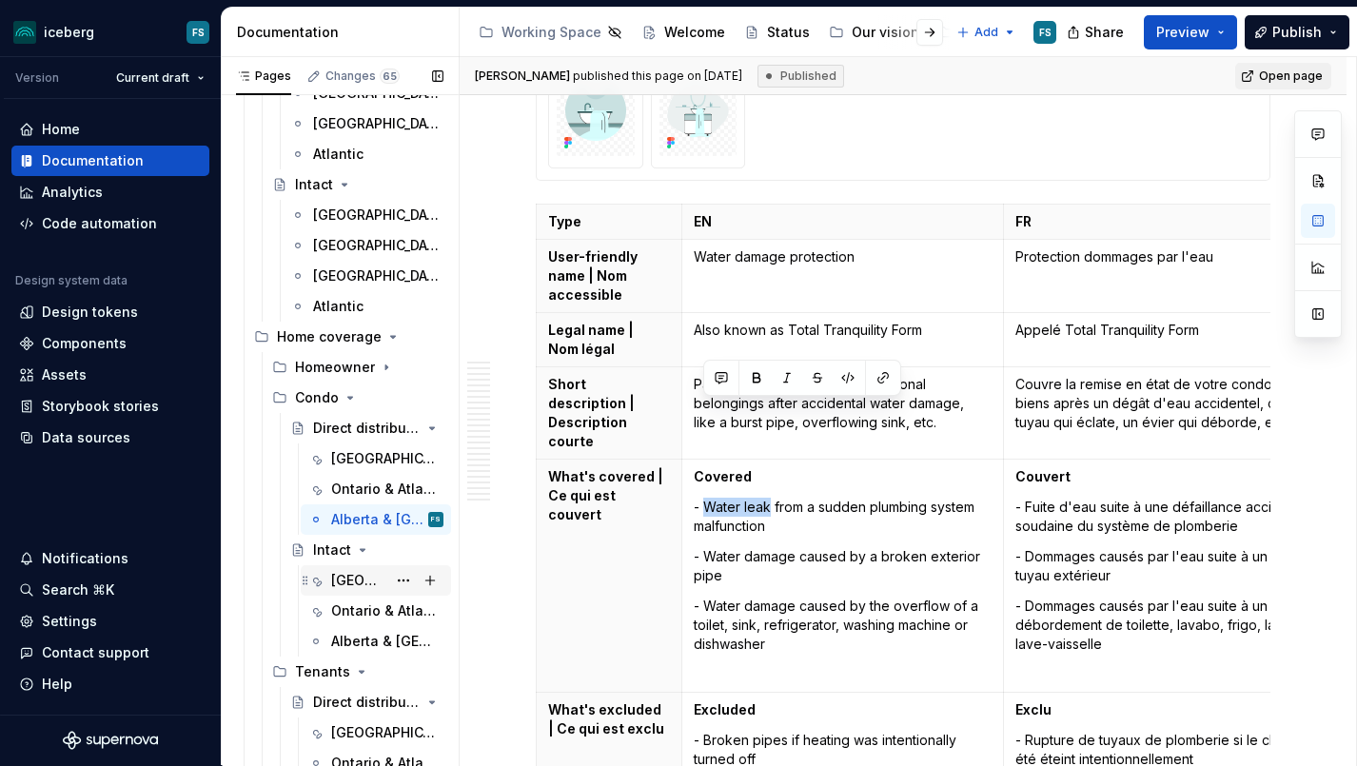
click at [357, 580] on div "[GEOGRAPHIC_DATA]" at bounding box center [358, 580] width 55 height 19
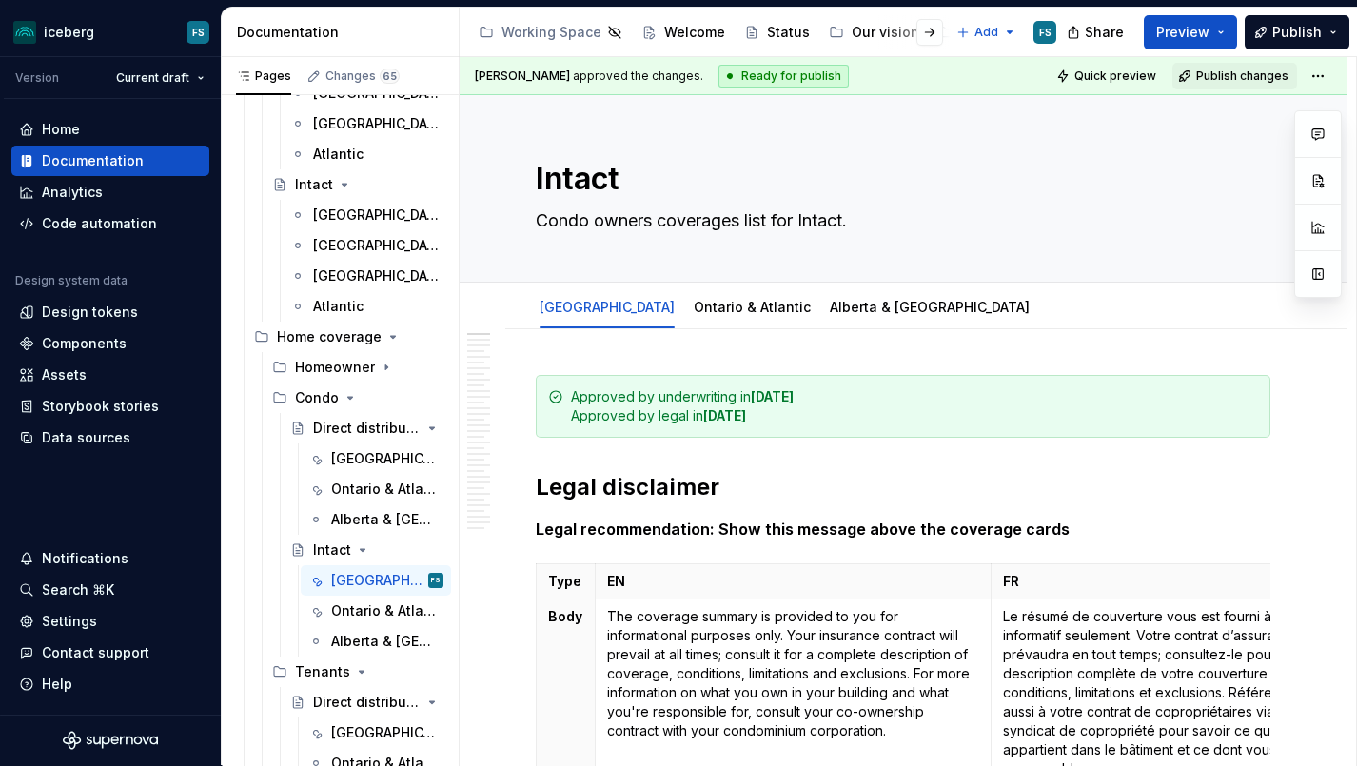
scroll to position [5809, 0]
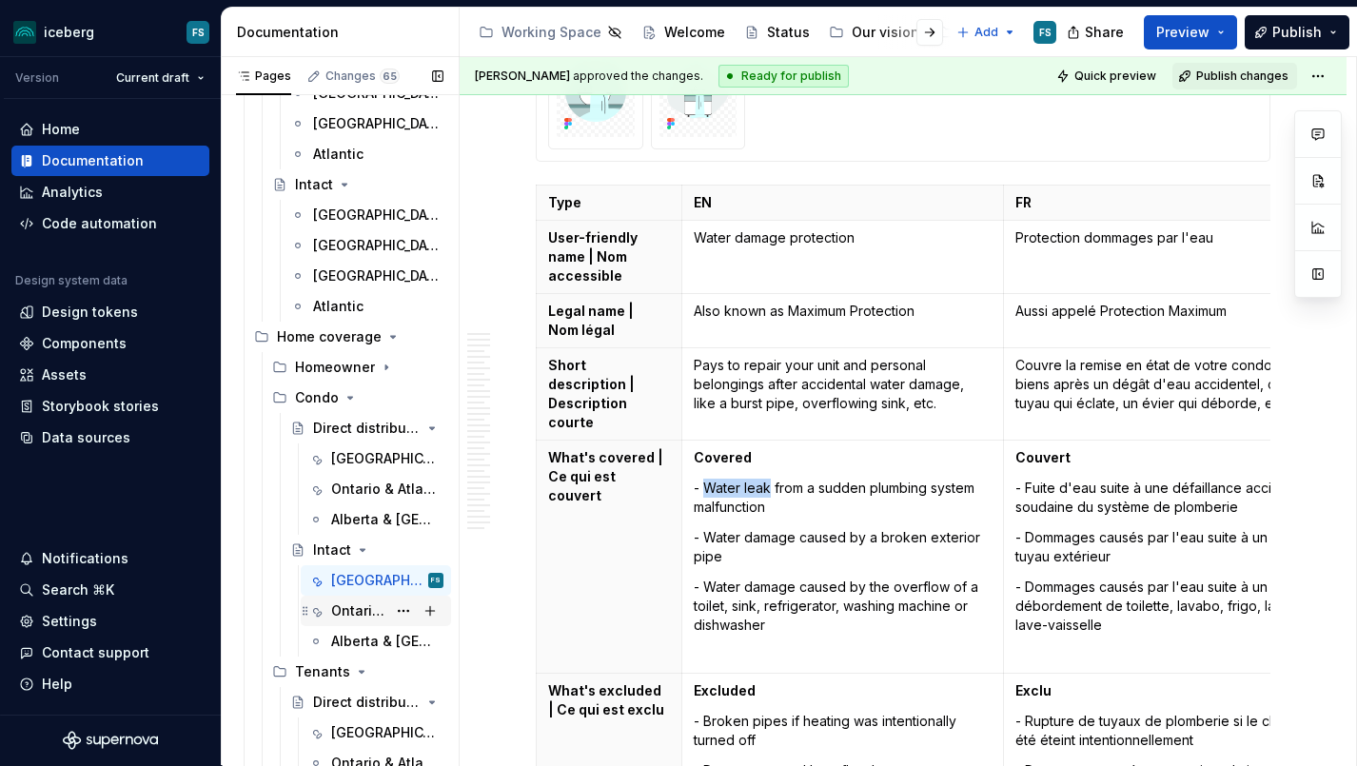
click at [344, 614] on div "Ontario & Atlantic" at bounding box center [358, 610] width 55 height 19
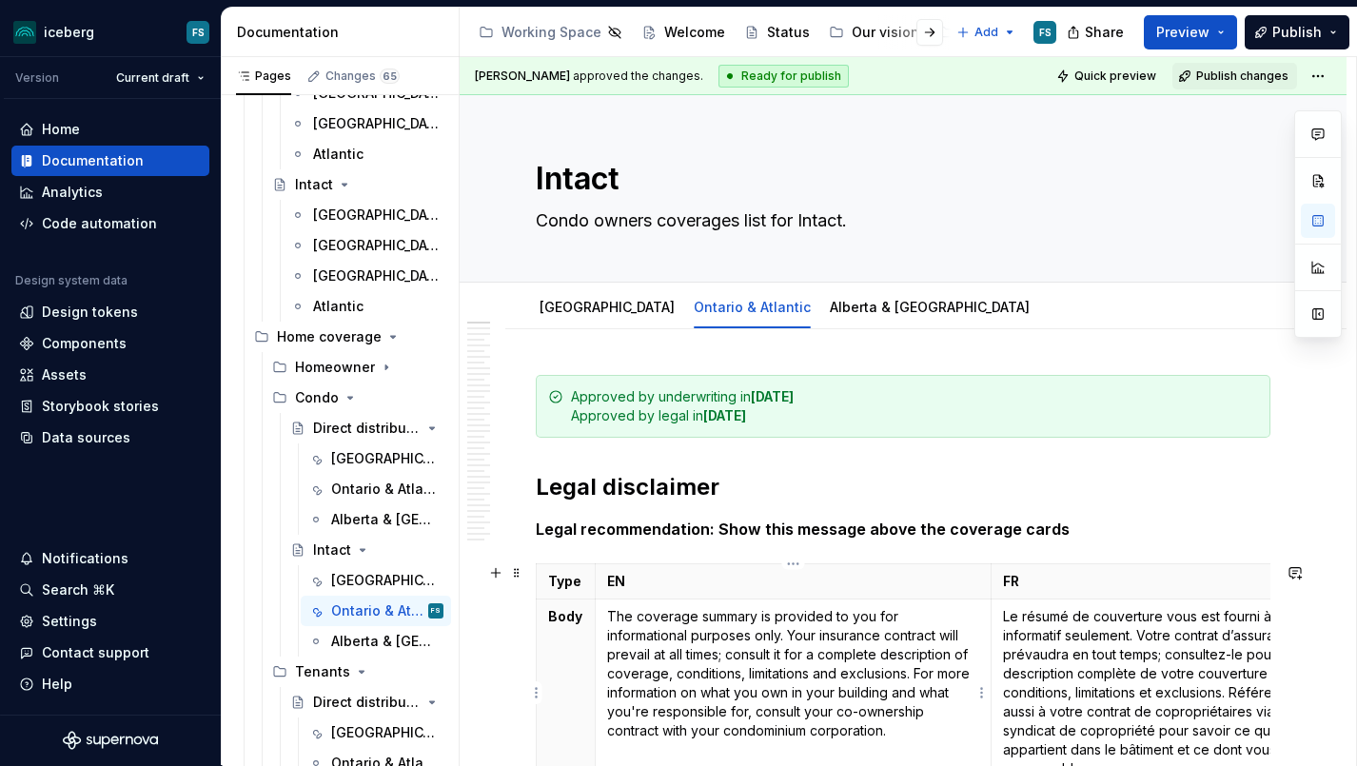
click at [769, 649] on p "The coverage summary is provided to you for informational purposes only. Your i…" at bounding box center [793, 673] width 372 height 133
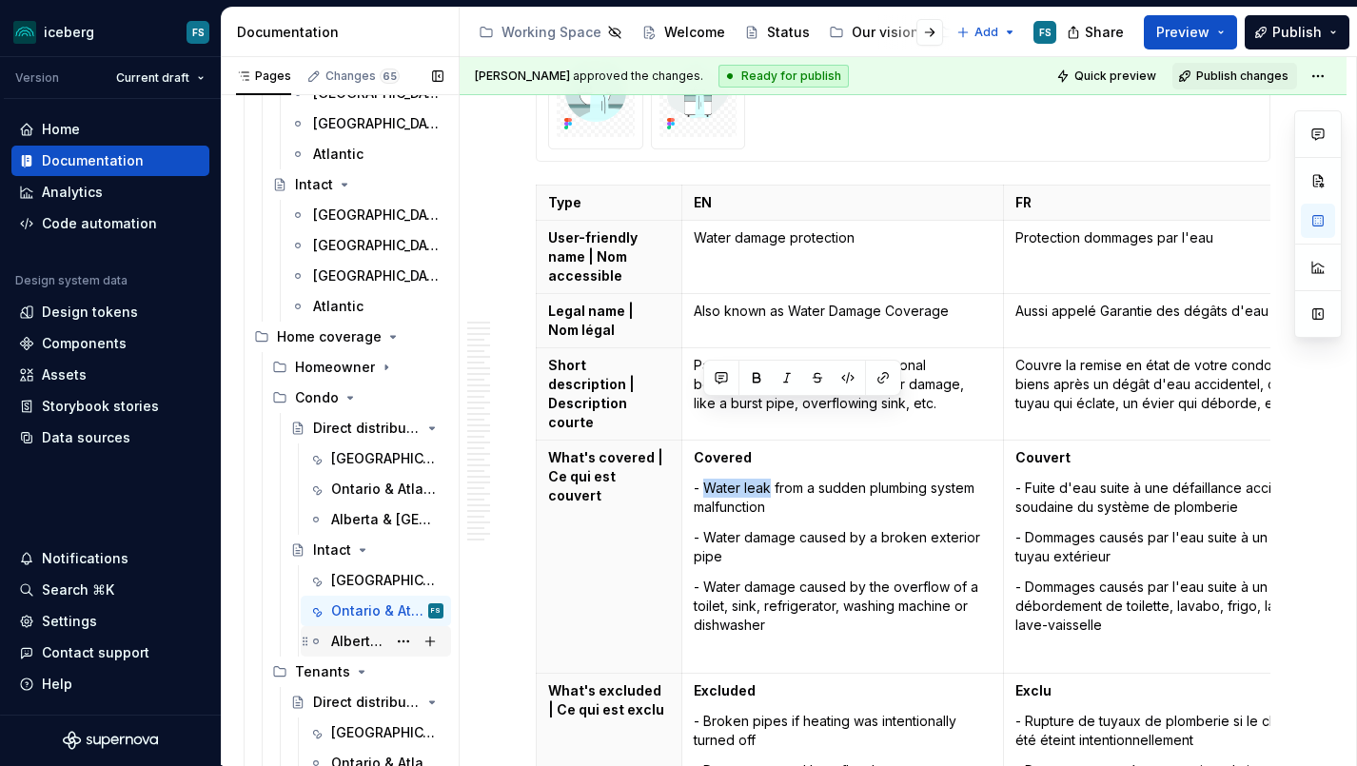
click at [355, 652] on div "Alberta & [GEOGRAPHIC_DATA]" at bounding box center [387, 641] width 112 height 27
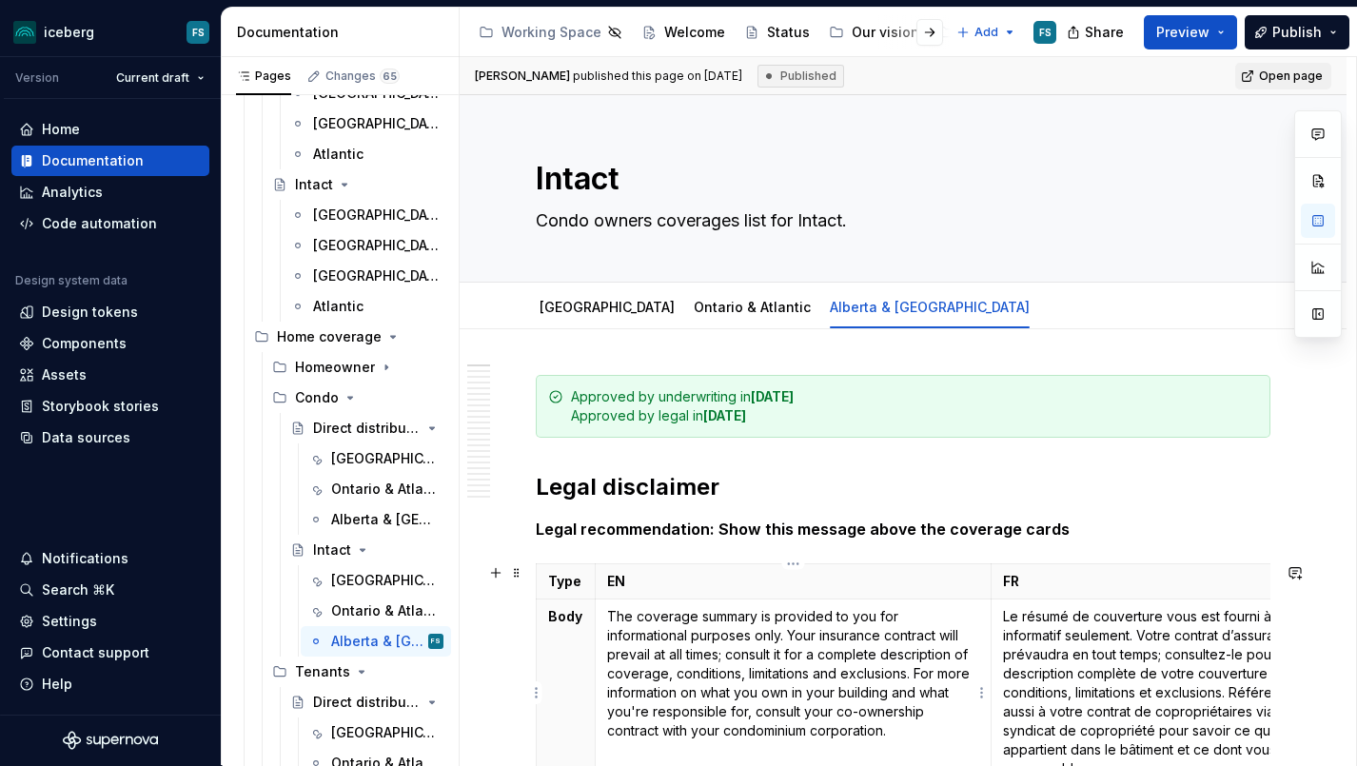
click at [746, 633] on p "The coverage summary is provided to you for informational purposes only. Your i…" at bounding box center [793, 673] width 372 height 133
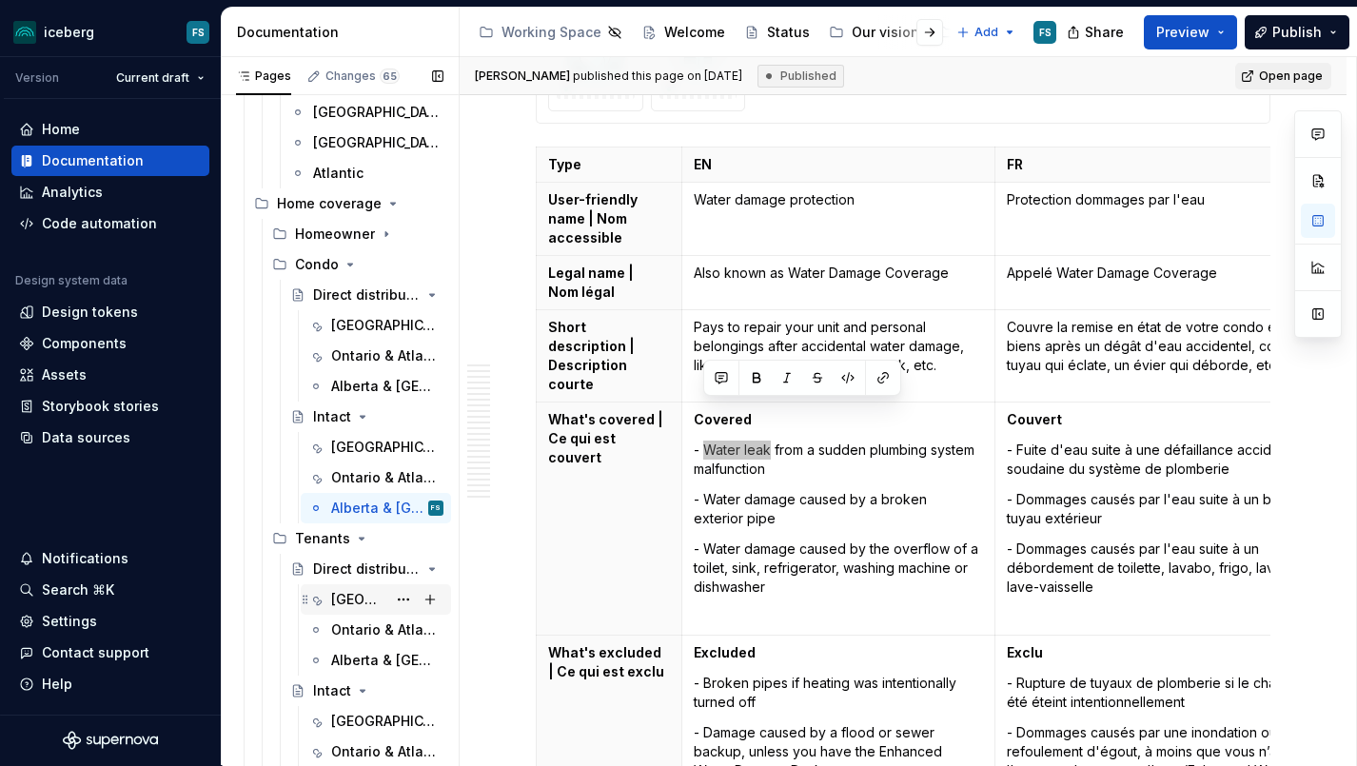
scroll to position [647, 0]
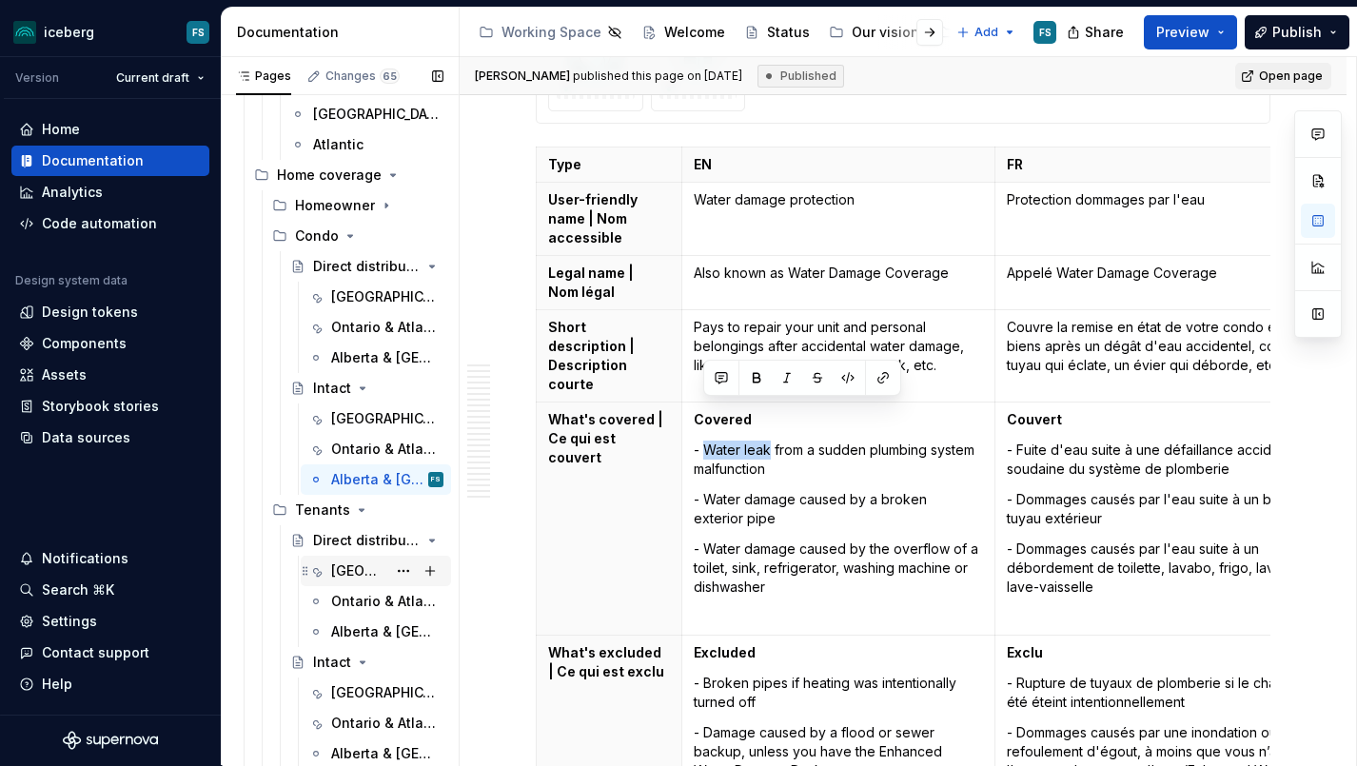
click at [357, 579] on div "[GEOGRAPHIC_DATA]" at bounding box center [358, 570] width 55 height 19
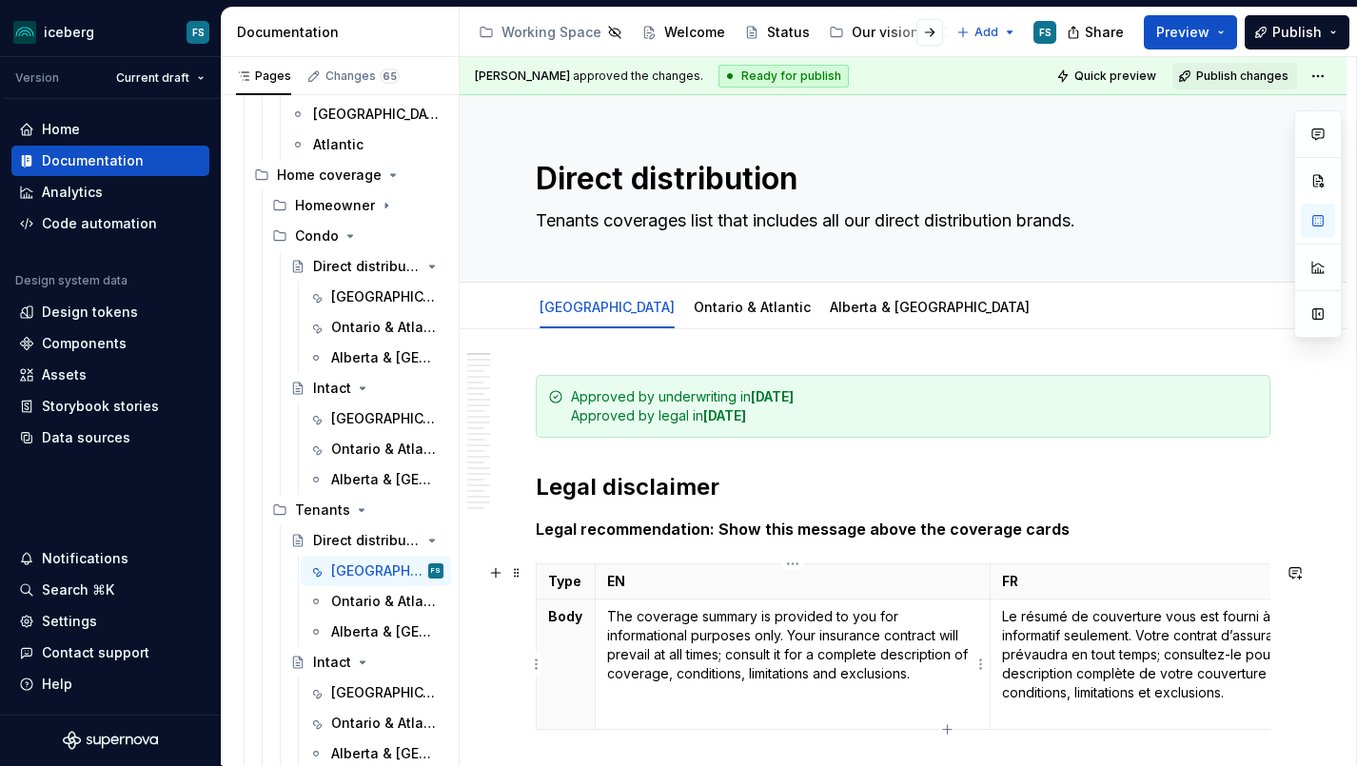
click at [802, 626] on p "The coverage summary is provided to you for informational purposes only. Your i…" at bounding box center [792, 645] width 371 height 76
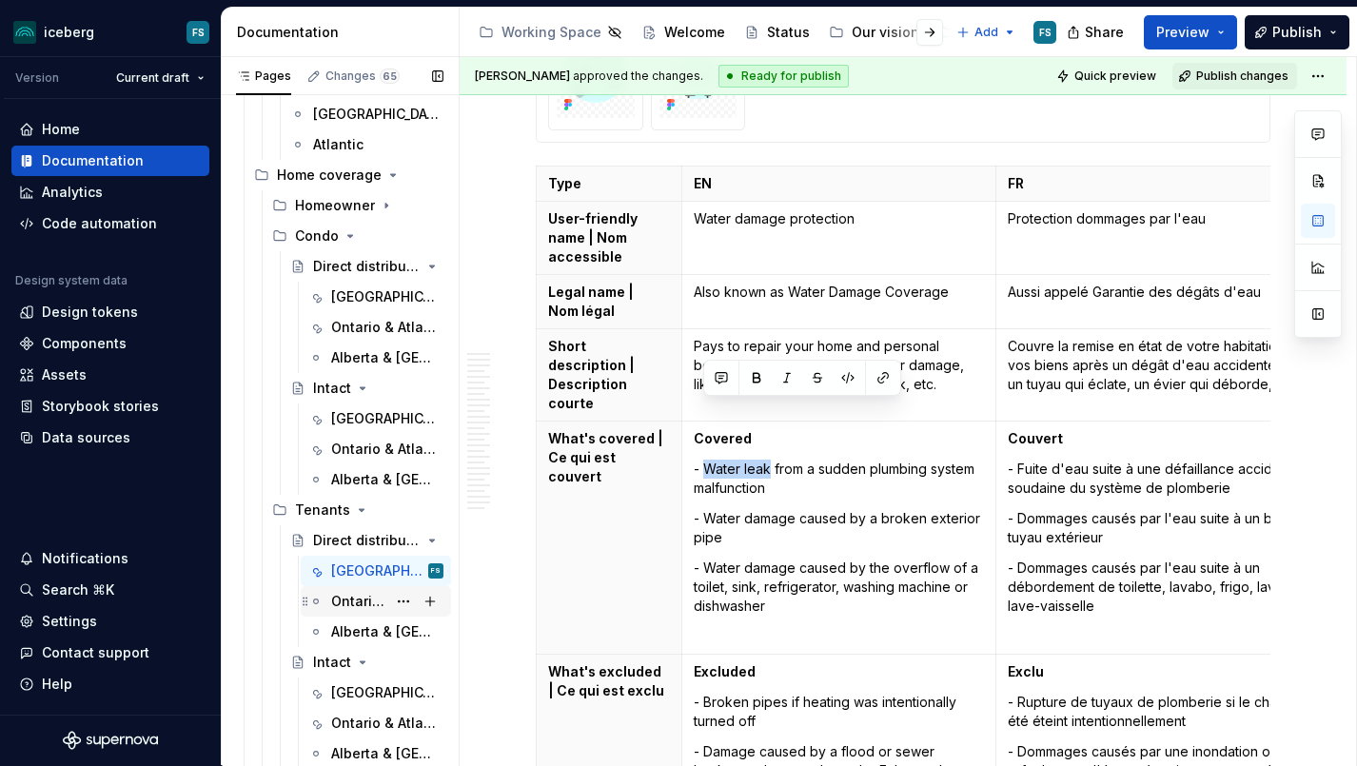
click at [369, 601] on div "Ontario & Atlantic" at bounding box center [358, 601] width 55 height 19
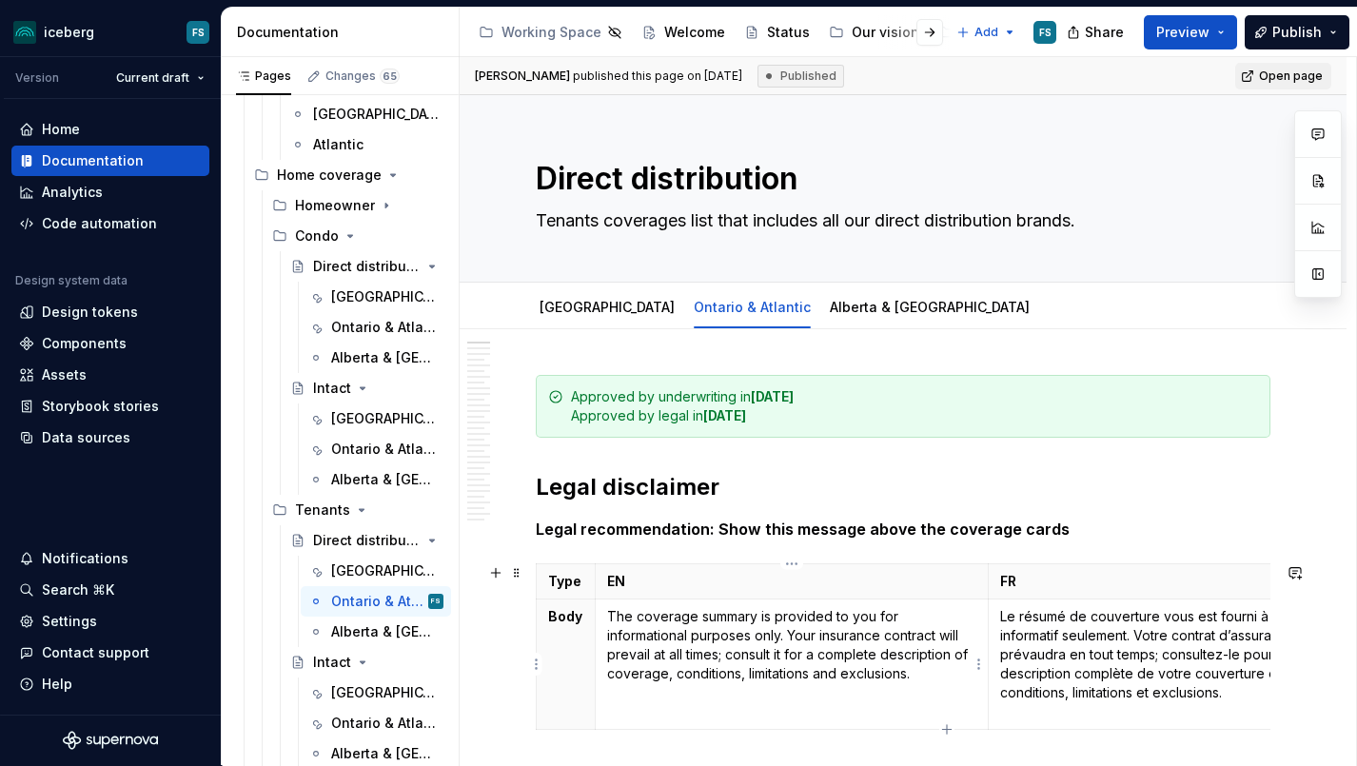
click at [783, 623] on p "The coverage summary is provided to you for informational purposes only. Your i…" at bounding box center [791, 645] width 369 height 76
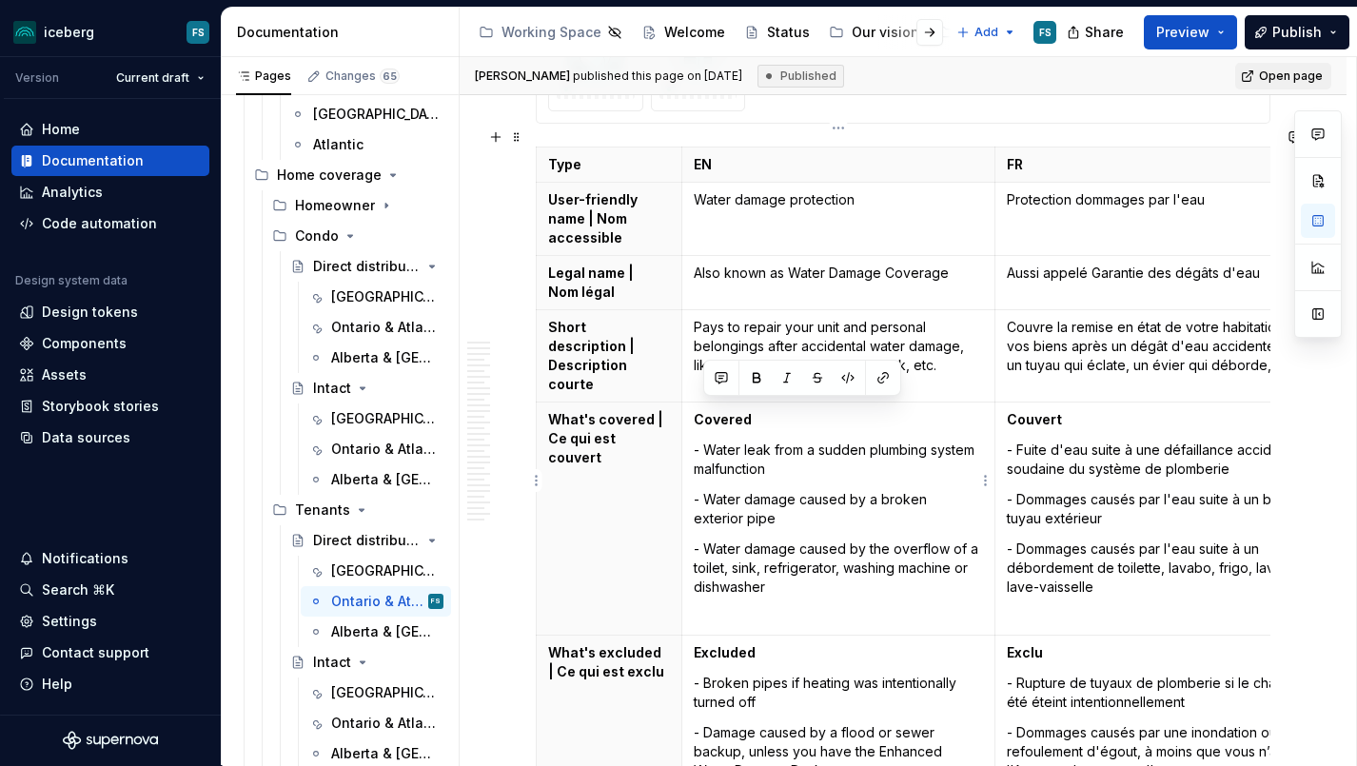
click at [801, 441] on p "- Water leak from a sudden plumbing system malfunction" at bounding box center [838, 460] width 289 height 38
click at [375, 630] on div "Alberta & [GEOGRAPHIC_DATA]" at bounding box center [358, 631] width 55 height 19
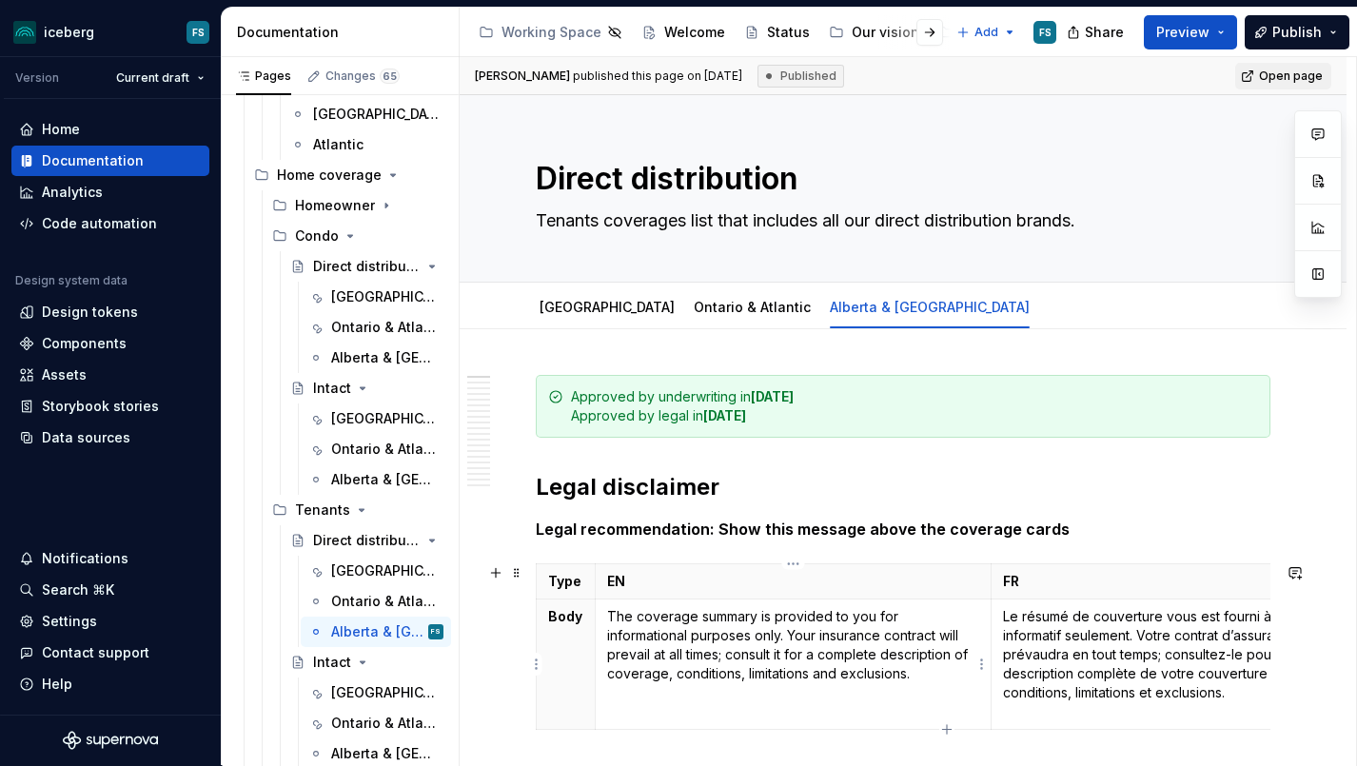
click at [729, 644] on p "The coverage summary is provided to you for informational purposes only. Your i…" at bounding box center [793, 645] width 372 height 76
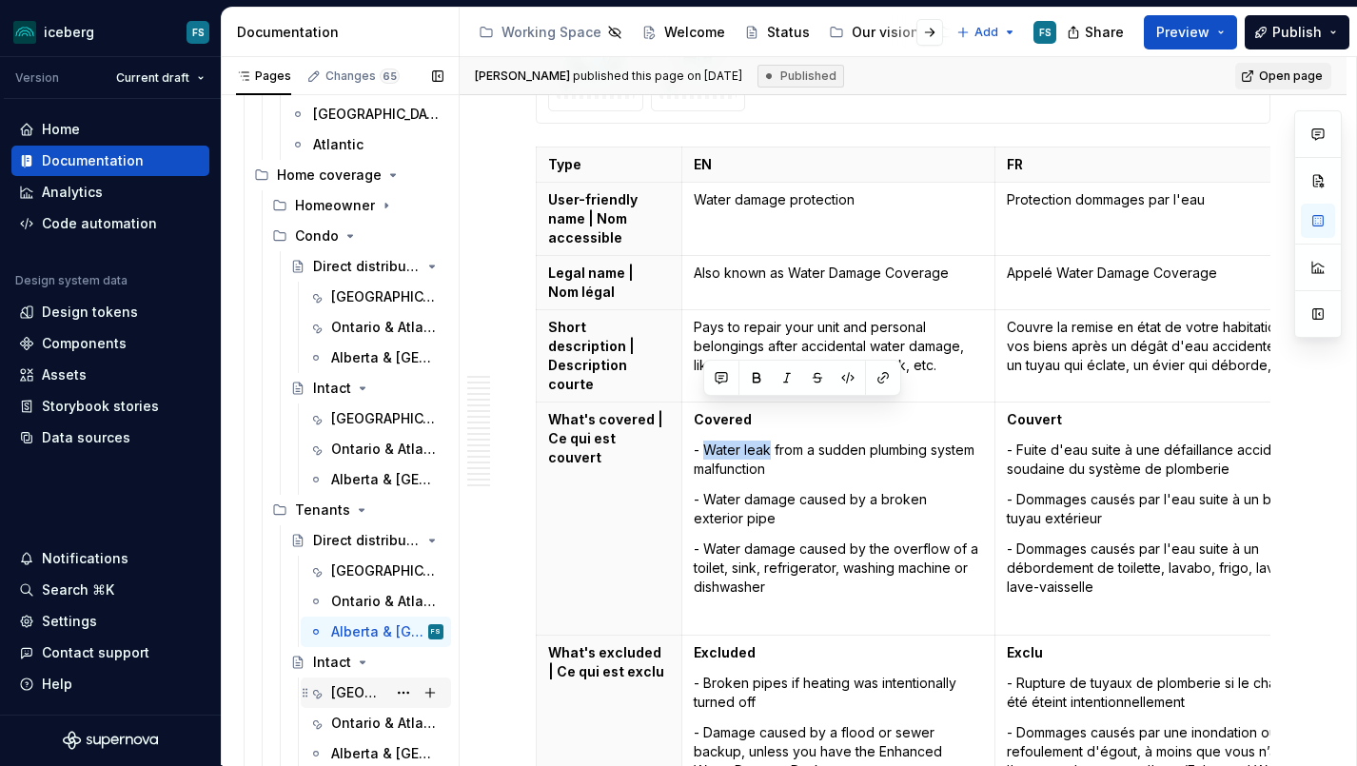
click at [357, 695] on div "[GEOGRAPHIC_DATA]" at bounding box center [358, 692] width 55 height 19
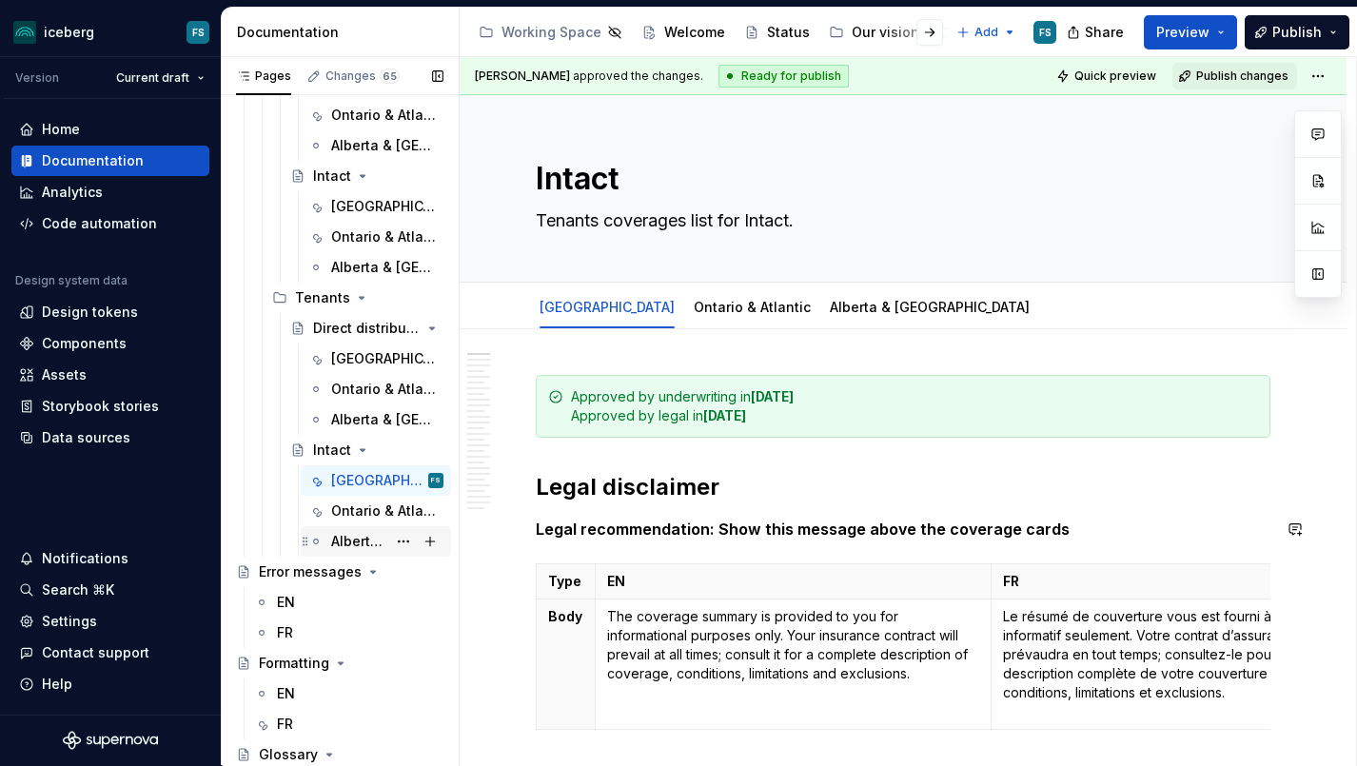
scroll to position [860, 0]
click at [799, 611] on p "The coverage summary is provided to you for informational purposes only. Your i…" at bounding box center [793, 645] width 372 height 76
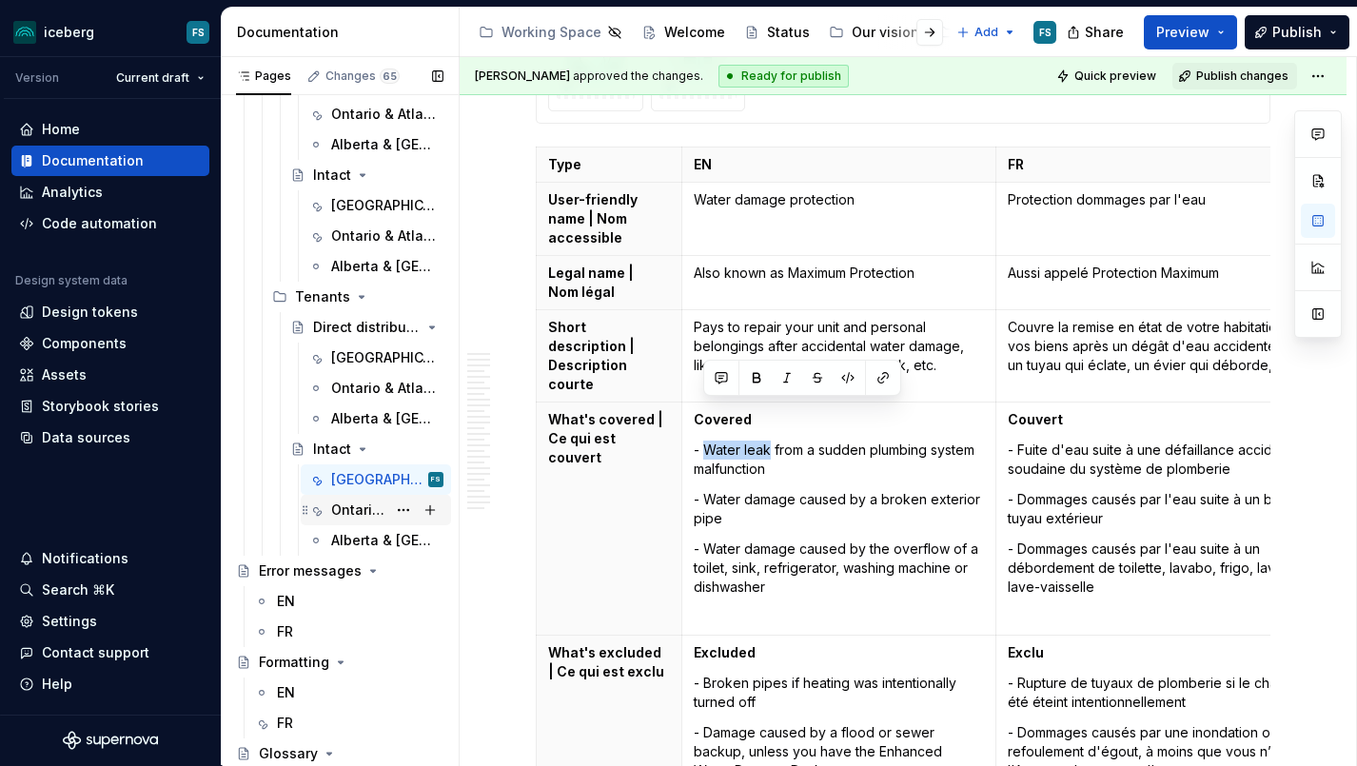
click at [354, 511] on div "Ontario & Atlantic" at bounding box center [358, 510] width 55 height 19
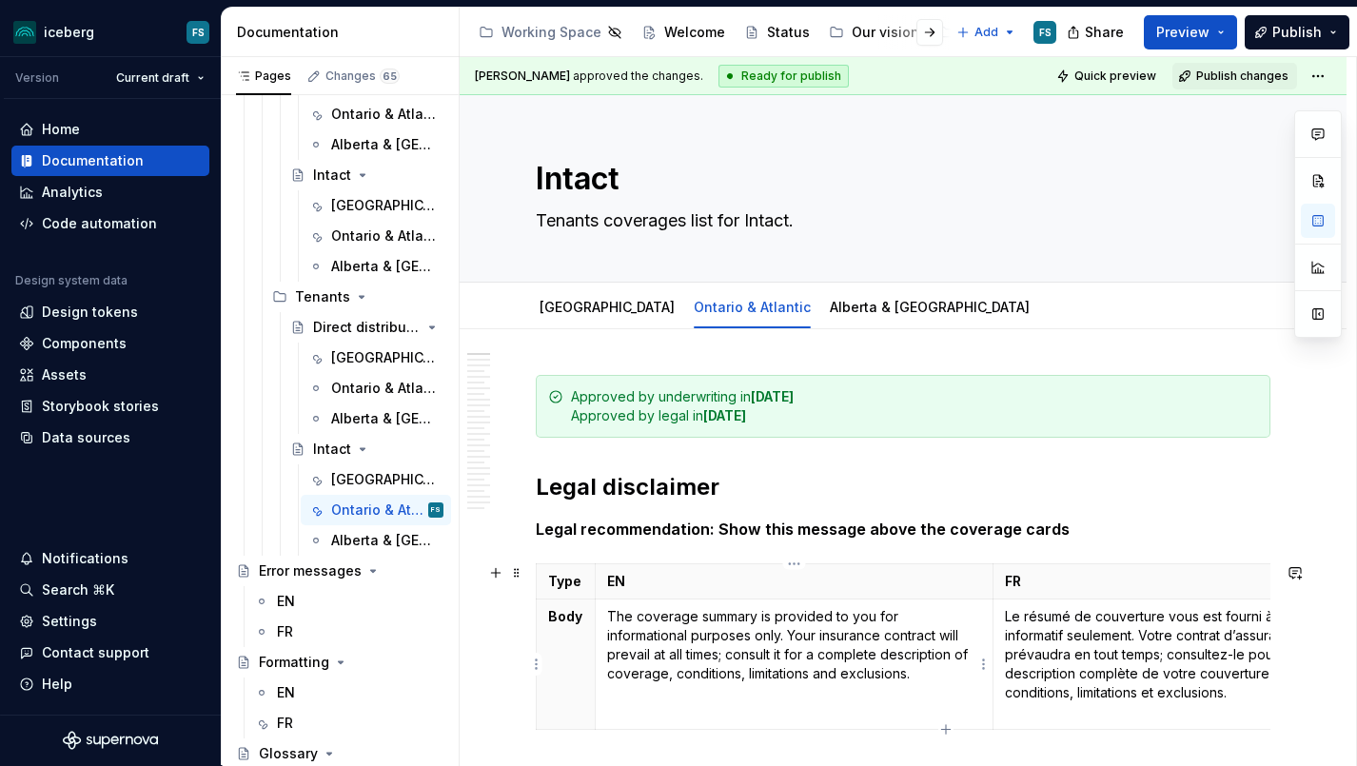
click at [797, 600] on td "The coverage summary is provided to you for informational purposes only. Your i…" at bounding box center [795, 665] width 398 height 130
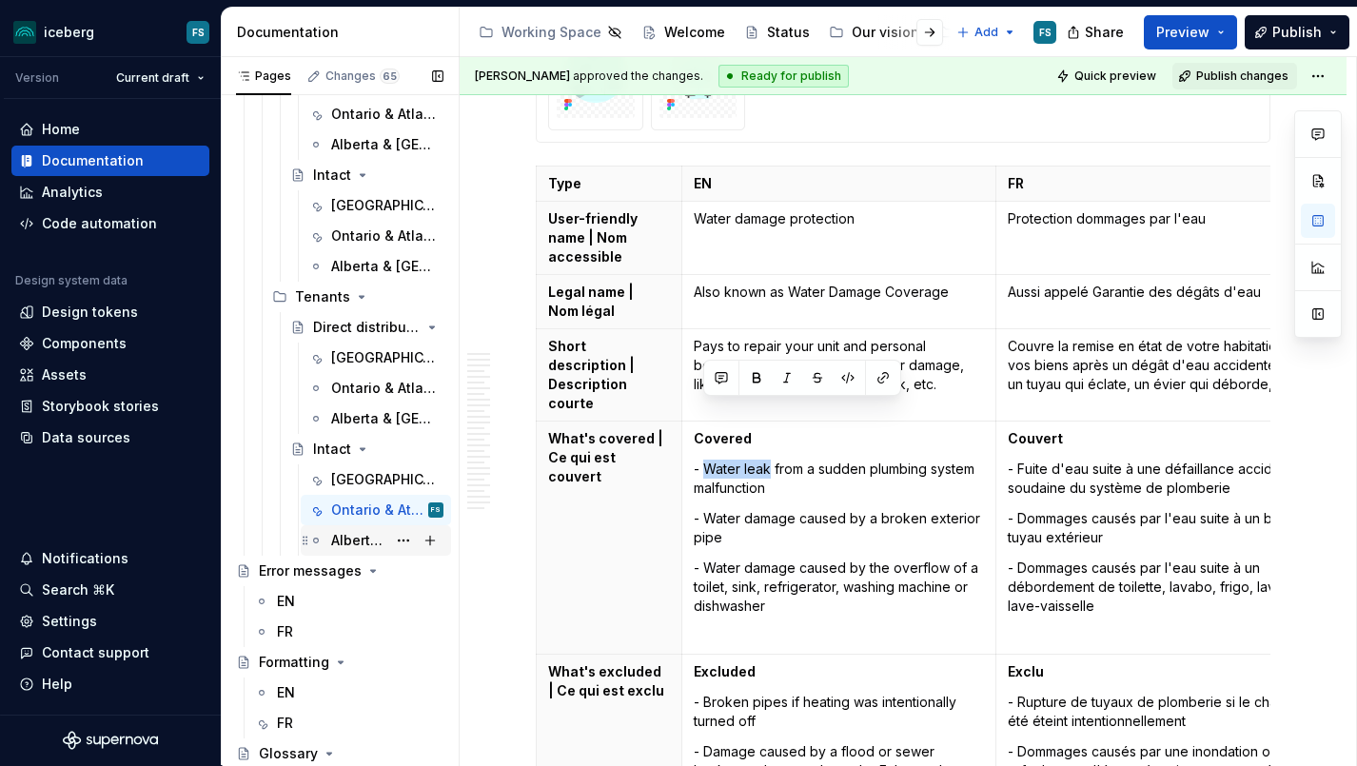
click at [349, 541] on div "Alberta & [GEOGRAPHIC_DATA]" at bounding box center [358, 540] width 55 height 19
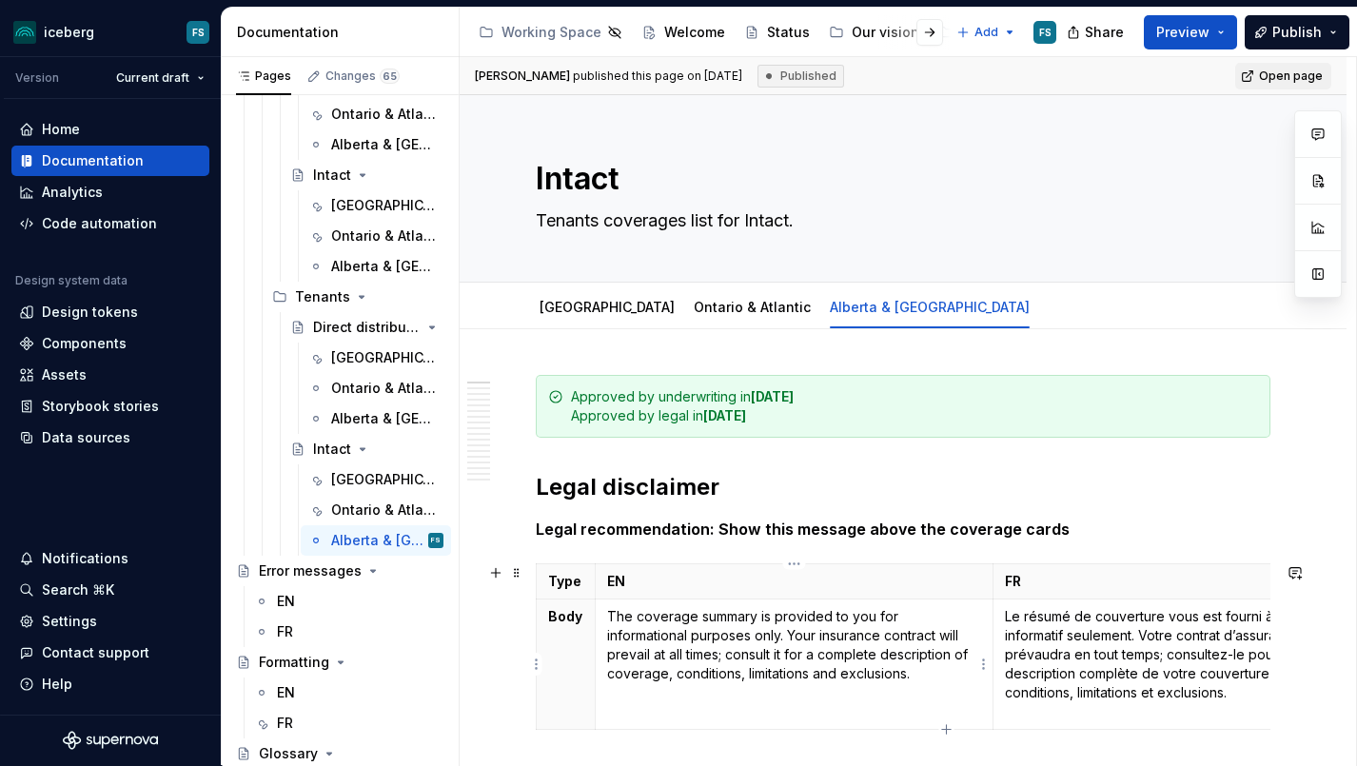
click at [787, 629] on p "The coverage summary is provided to you for informational purposes only. Your i…" at bounding box center [794, 645] width 374 height 76
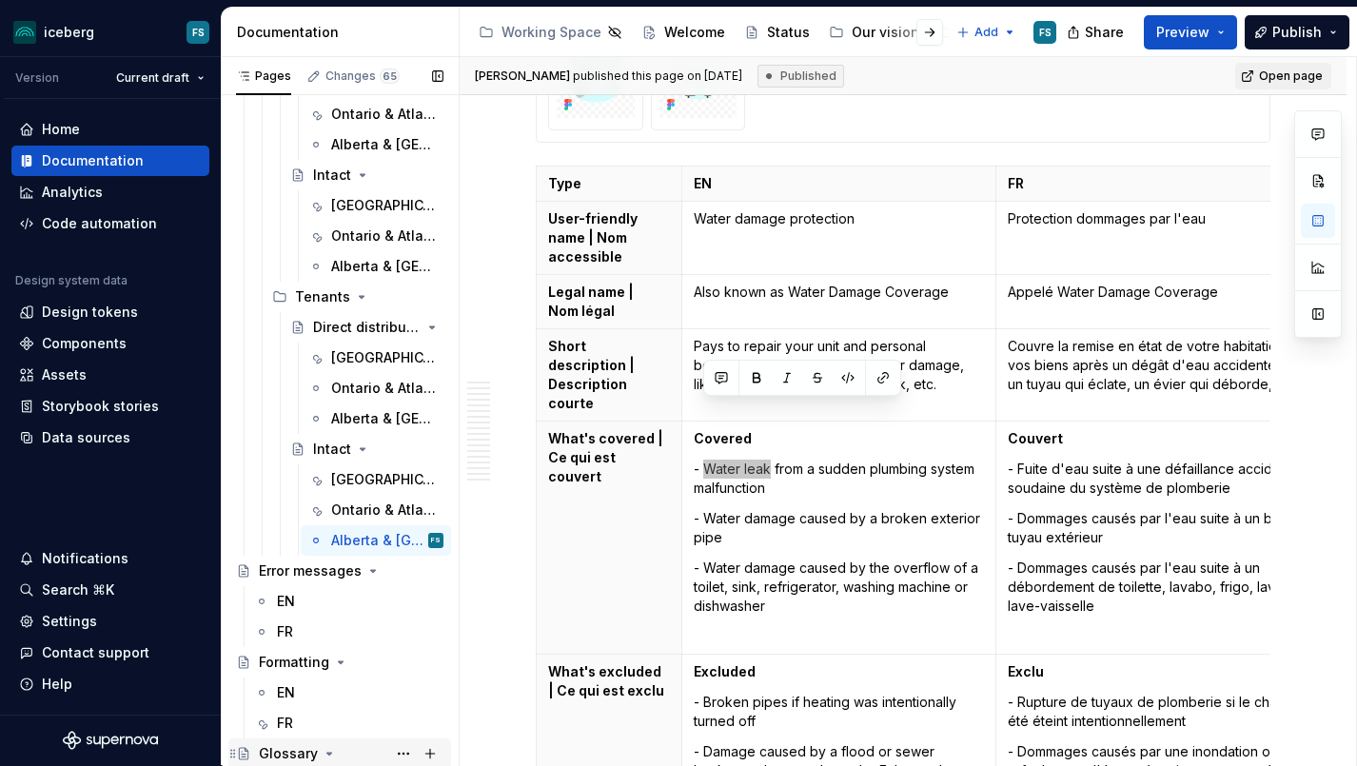
type textarea "*"
